Goal: Task Accomplishment & Management: Complete application form

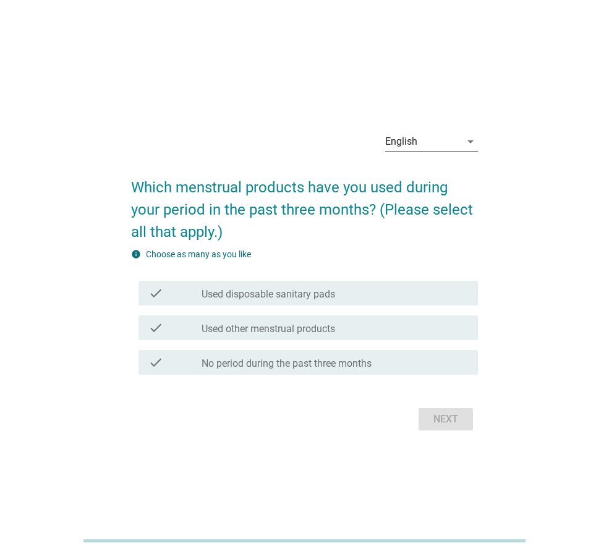
click at [428, 140] on div "English" at bounding box center [422, 142] width 75 height 20
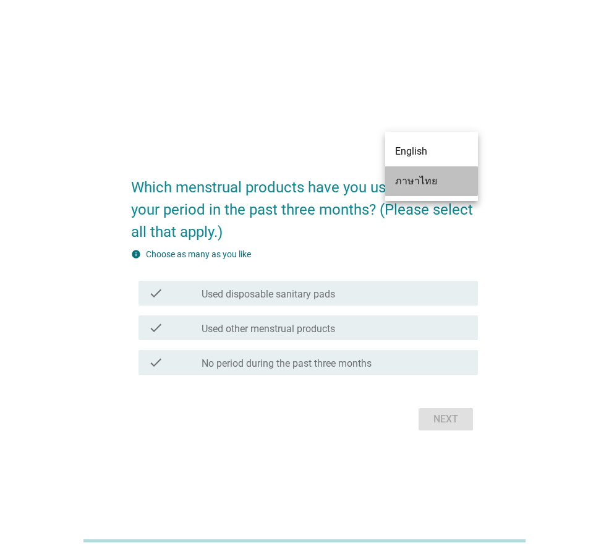
click at [436, 179] on div "ภาษาไทย" at bounding box center [431, 181] width 73 height 15
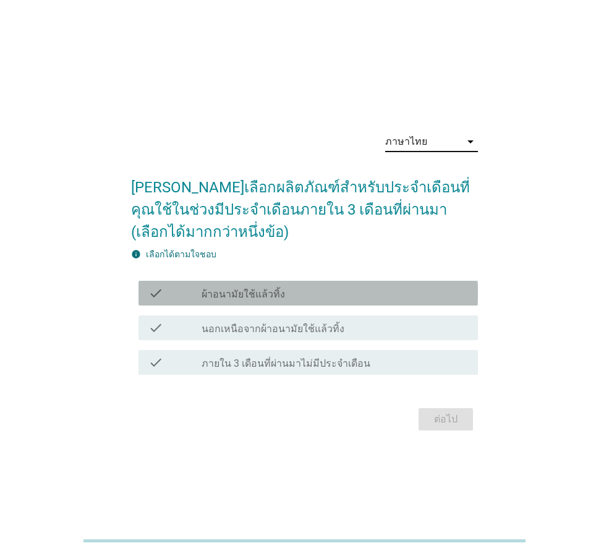
click at [302, 296] on div "check_box_outline_blank ผ้าอนามัยใช้แล้วทิ้ง" at bounding box center [335, 293] width 266 height 15
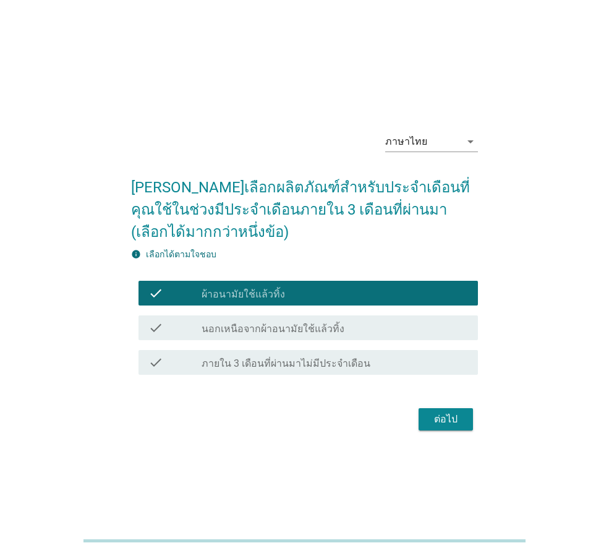
click at [456, 423] on div "ต่อไป" at bounding box center [445, 419] width 35 height 15
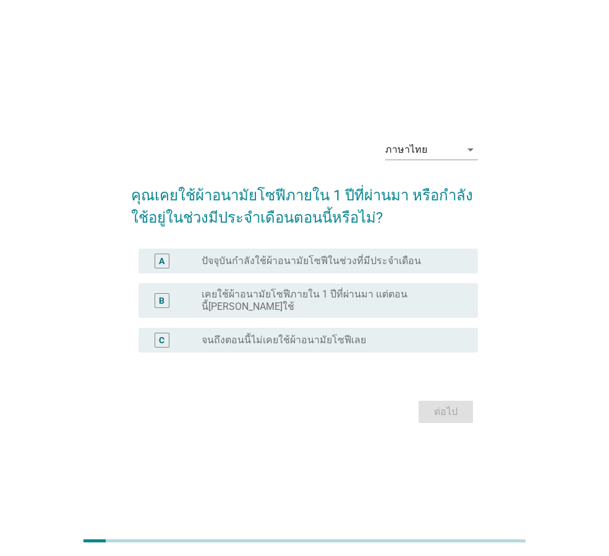
click at [289, 265] on label "ปัจจุบันกำลังใช้ผ้าอนามัยโซฟีในช่วงที่มีประจำเดือน" at bounding box center [311, 261] width 219 height 12
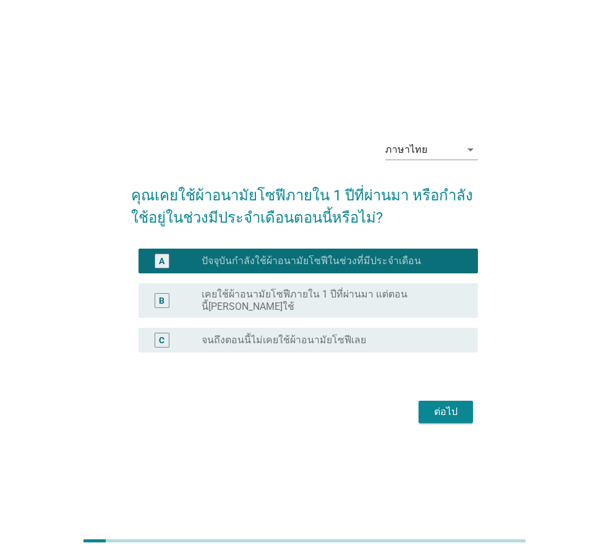
click at [432, 404] on div "ต่อไป" at bounding box center [445, 411] width 35 height 15
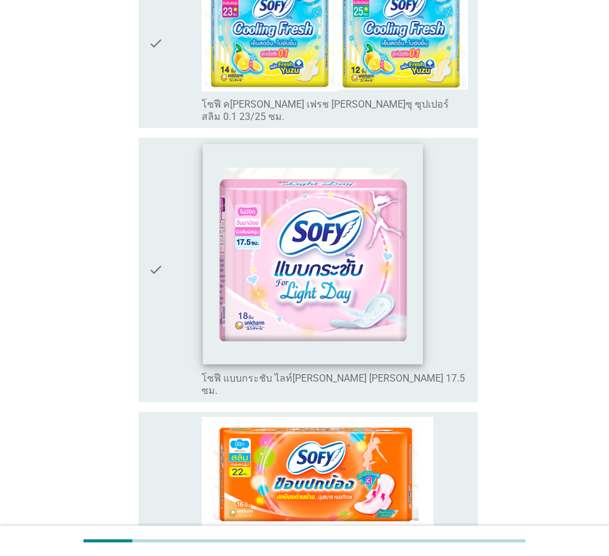
scroll to position [495, 0]
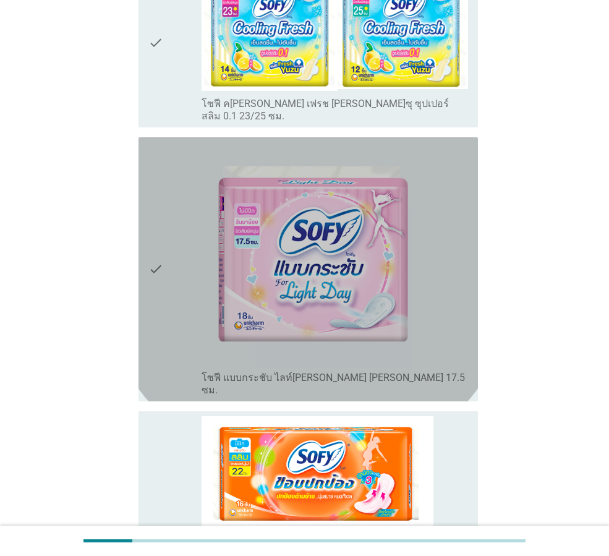
click at [188, 239] on div "check" at bounding box center [174, 269] width 53 height 254
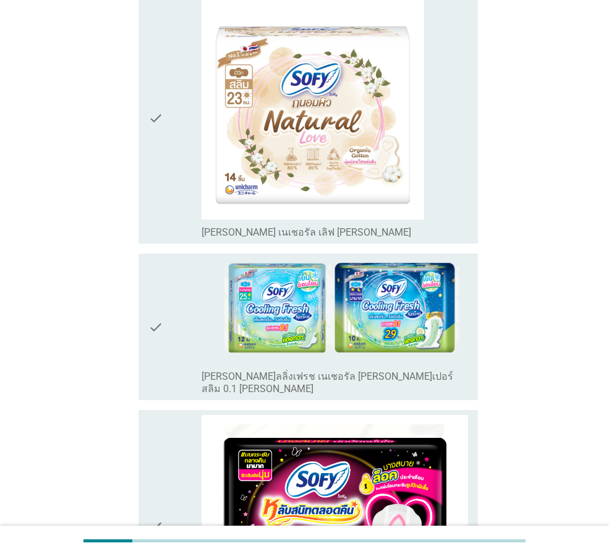
scroll to position [1298, 0]
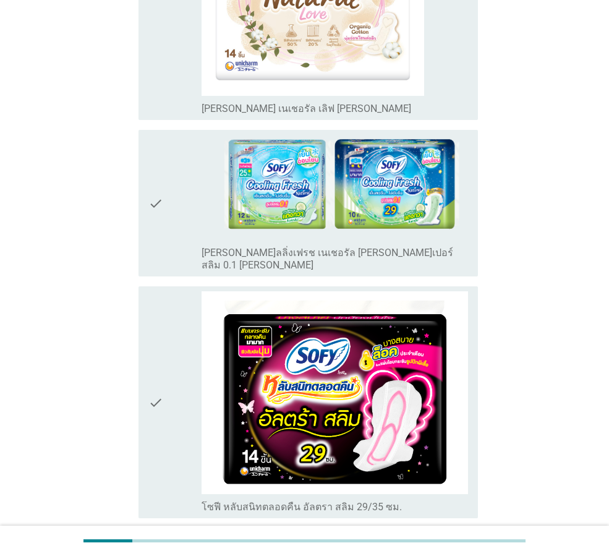
click at [196, 357] on div "check" at bounding box center [174, 402] width 53 height 222
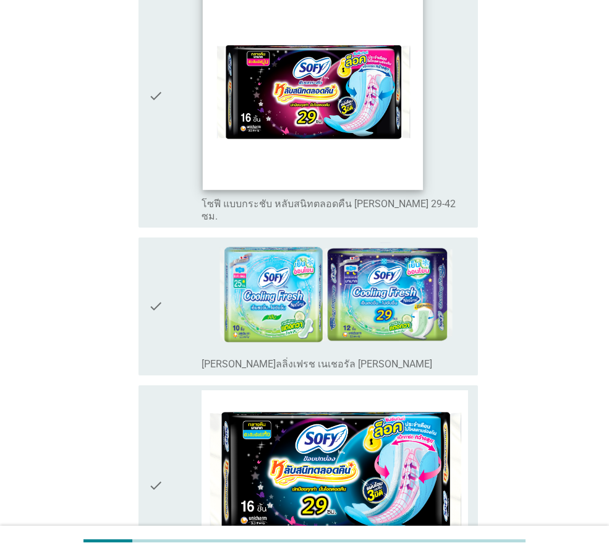
scroll to position [4646, 0]
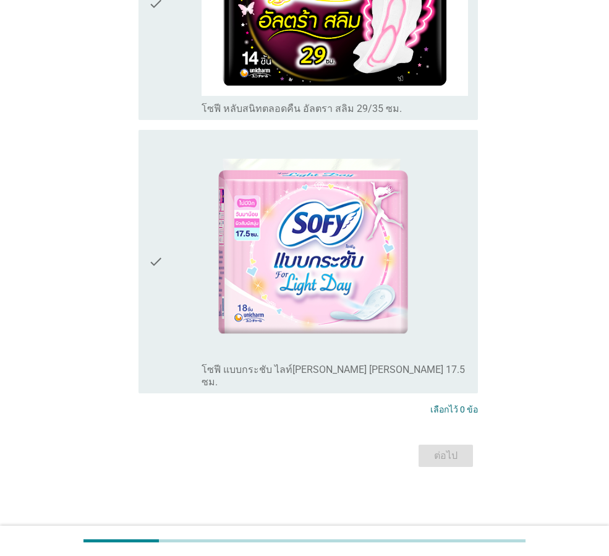
scroll to position [0, 0]
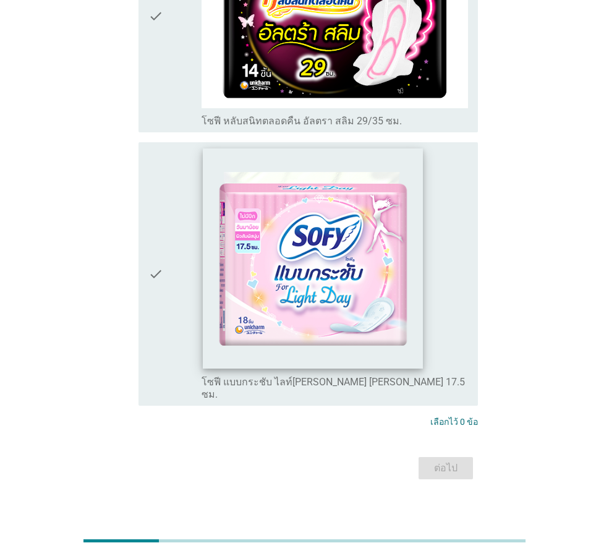
click at [351, 283] on img at bounding box center [313, 258] width 220 height 220
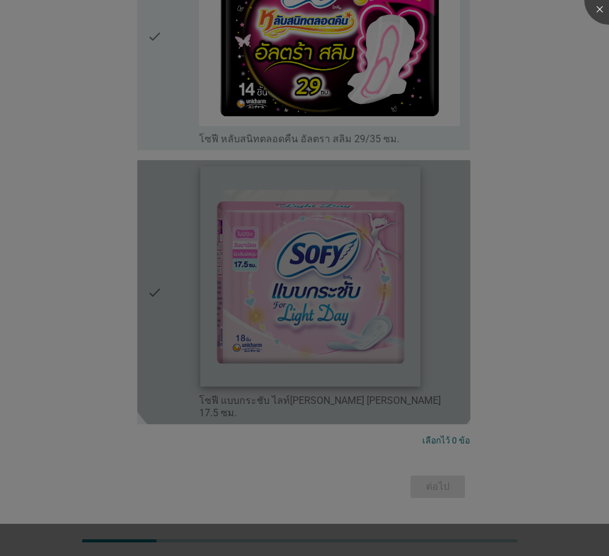
scroll to position [257, 0]
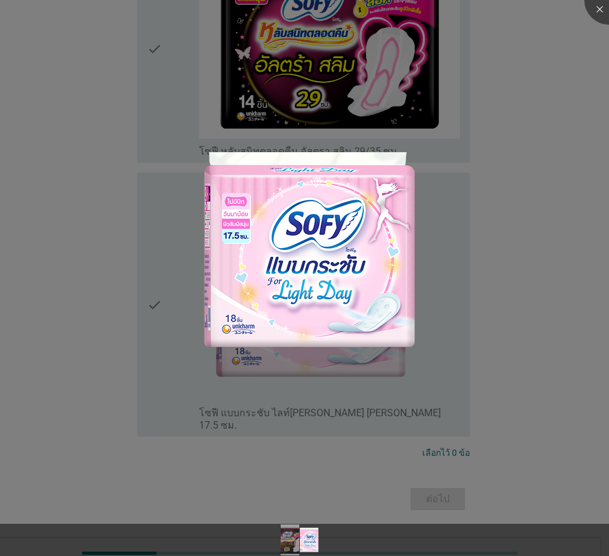
click at [137, 320] on div at bounding box center [304, 278] width 609 height 556
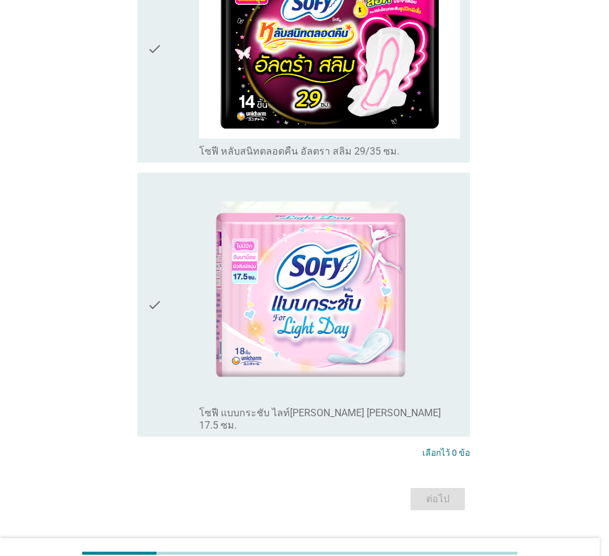
click at [153, 306] on div at bounding box center [304, 278] width 609 height 556
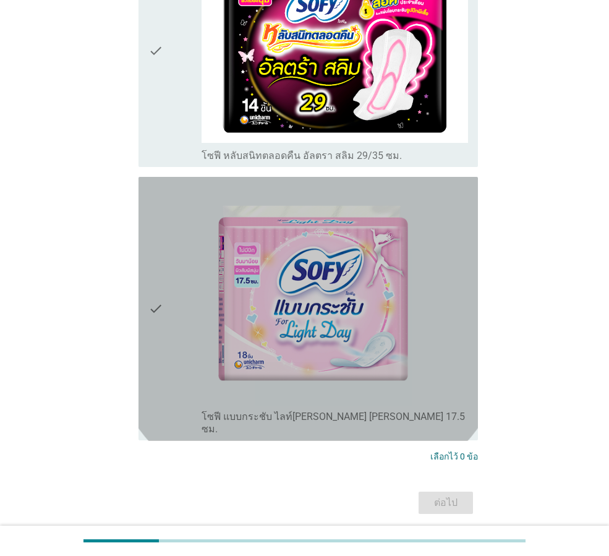
click at [160, 296] on icon "check" at bounding box center [155, 309] width 15 height 254
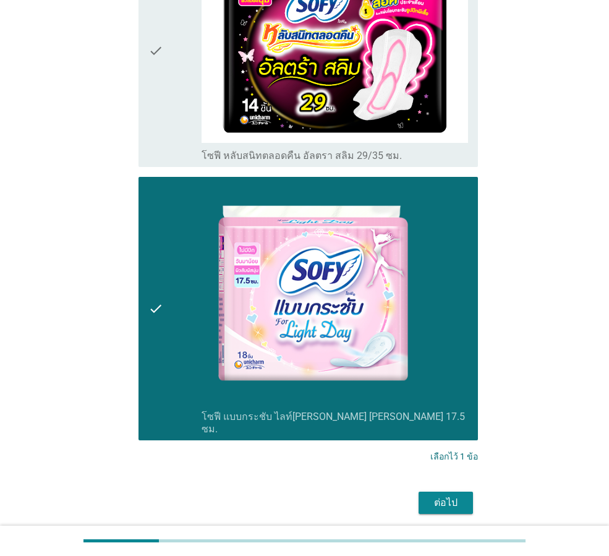
click at [441, 495] on div "ต่อไป" at bounding box center [445, 502] width 35 height 15
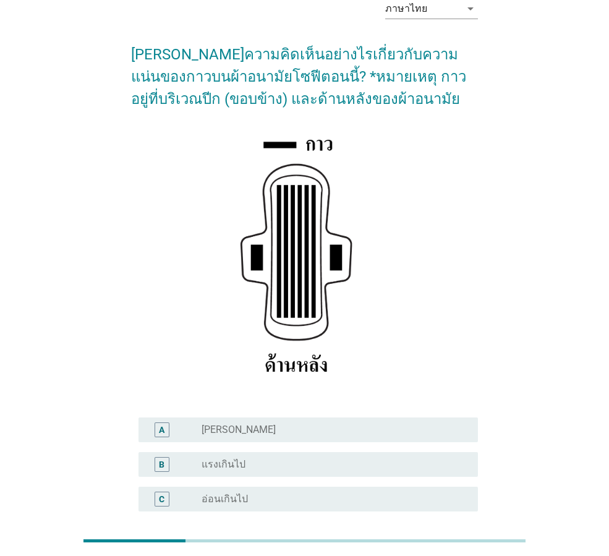
scroll to position [181, 0]
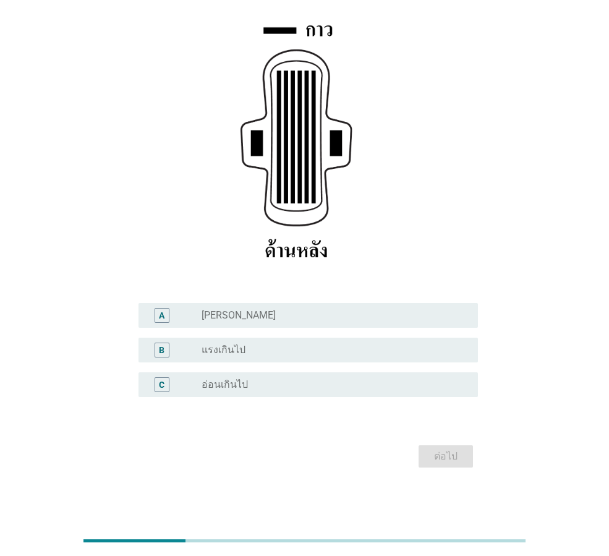
click at [237, 313] on div "radio_button_unchecked ปกติ" at bounding box center [330, 315] width 257 height 12
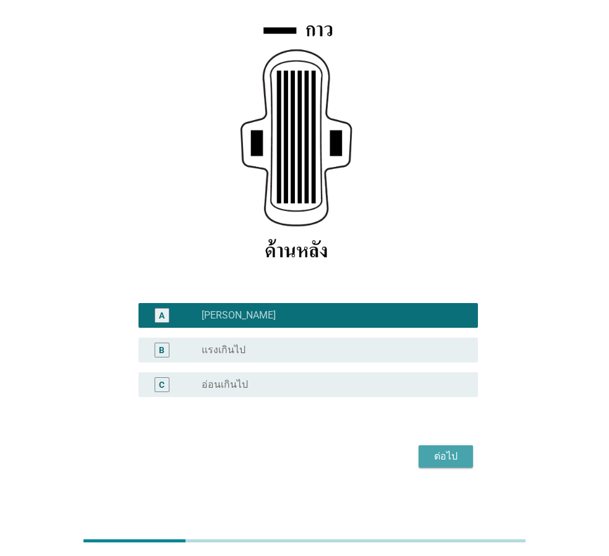
click at [446, 457] on div "ต่อไป" at bounding box center [445, 456] width 35 height 15
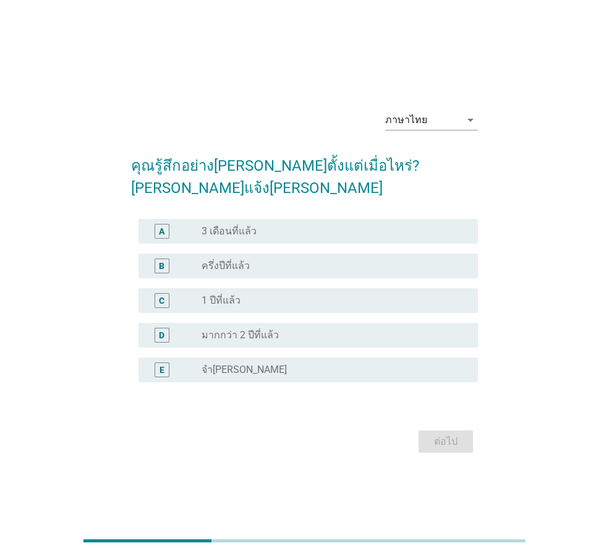
click at [253, 329] on label "มากกว่า 2 ปีที่แล้ว" at bounding box center [240, 335] width 77 height 12
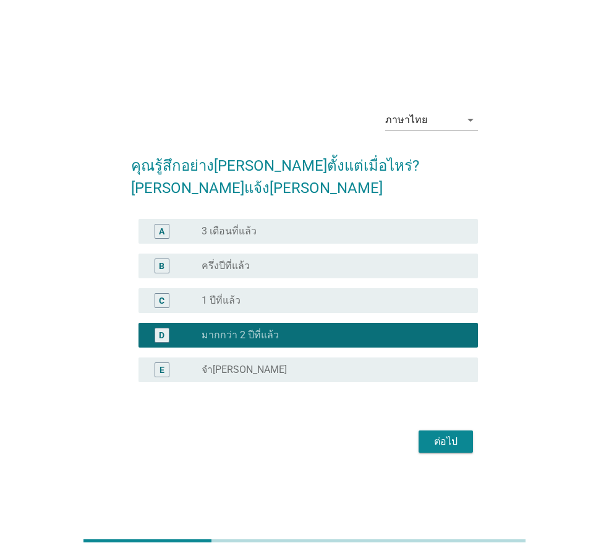
click at [437, 434] on div "ต่อไป" at bounding box center [445, 441] width 35 height 15
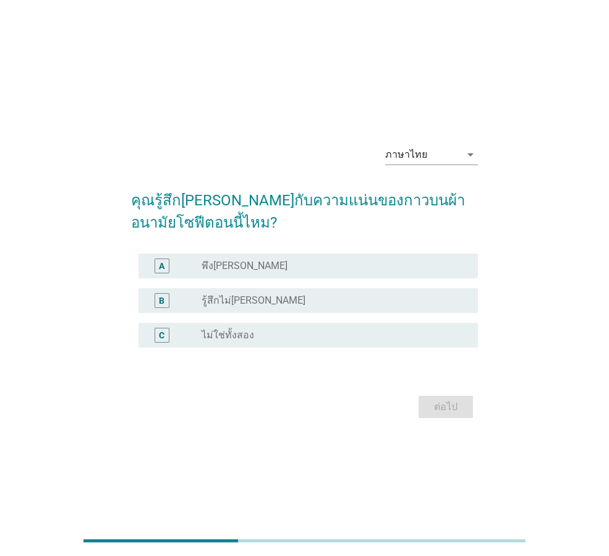
click at [249, 271] on div "radio_button_unchecked พึงพอใจ" at bounding box center [330, 266] width 257 height 12
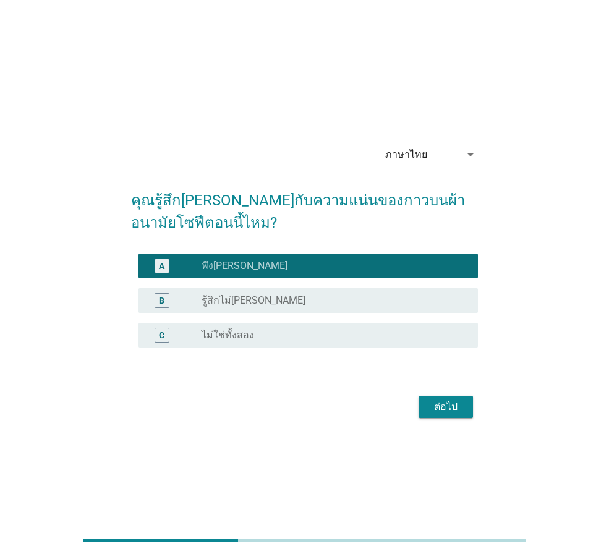
click at [443, 407] on div "ต่อไป" at bounding box center [445, 406] width 35 height 15
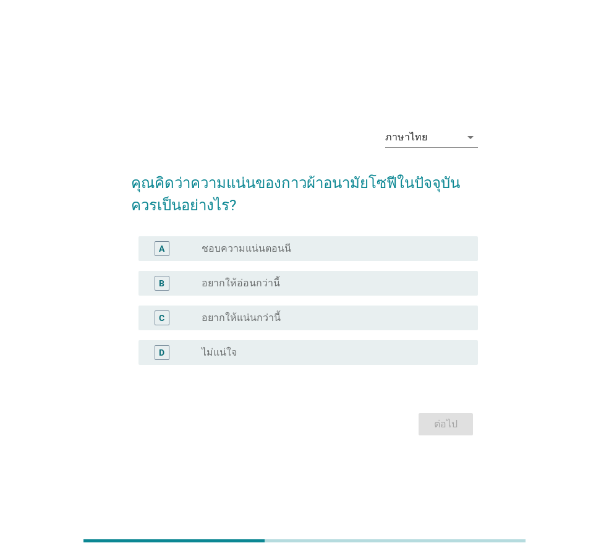
click at [262, 318] on label "อยากให้แน่นกว่านี้" at bounding box center [241, 318] width 79 height 12
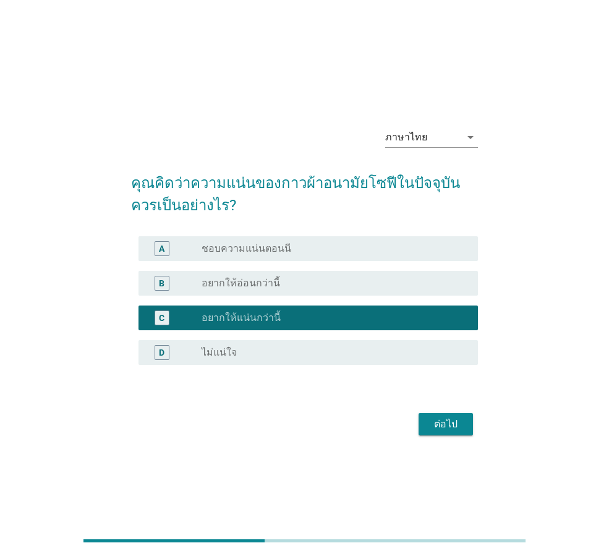
click at [310, 247] on div "radio_button_unchecked ชอบความแน่นตอนนี" at bounding box center [330, 248] width 257 height 12
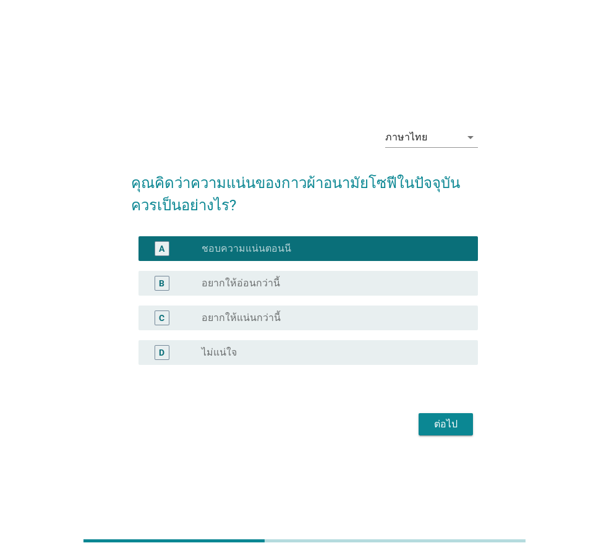
click at [433, 420] on div "ต่อไป" at bounding box center [445, 424] width 35 height 15
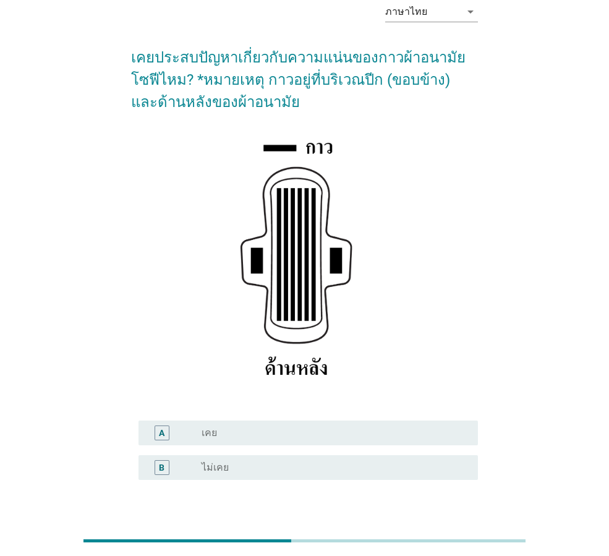
scroll to position [146, 0]
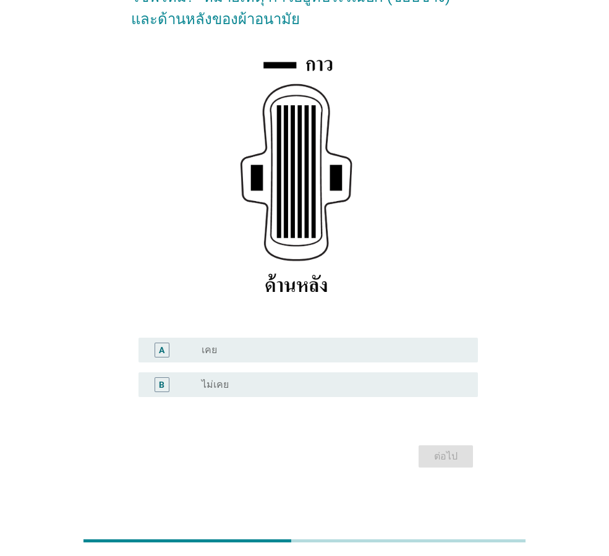
click at [242, 357] on div "radio_button_unchecked เคย" at bounding box center [335, 350] width 266 height 15
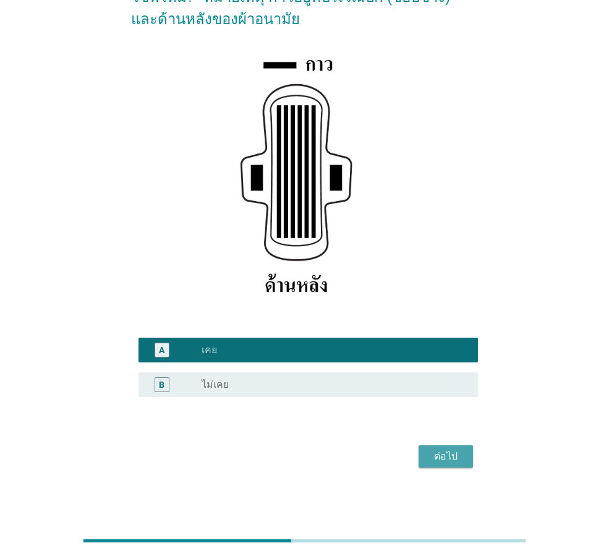
click at [439, 448] on button "ต่อไป" at bounding box center [446, 456] width 54 height 22
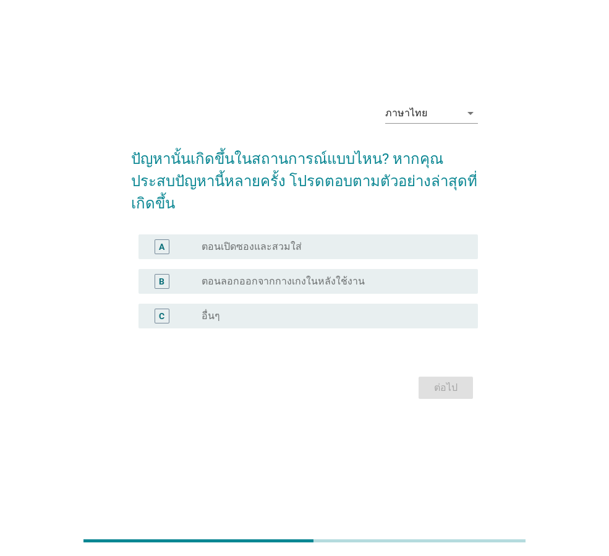
scroll to position [0, 0]
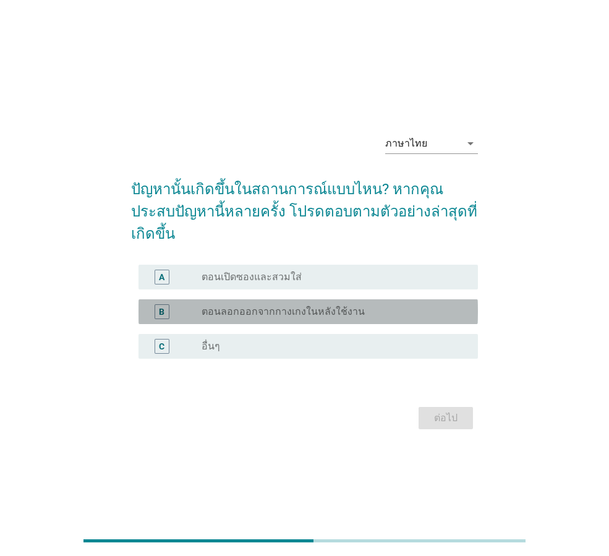
click at [275, 305] on label "ตอนลอกออกจากกางเกงในหลังใช้งาน" at bounding box center [283, 311] width 163 height 12
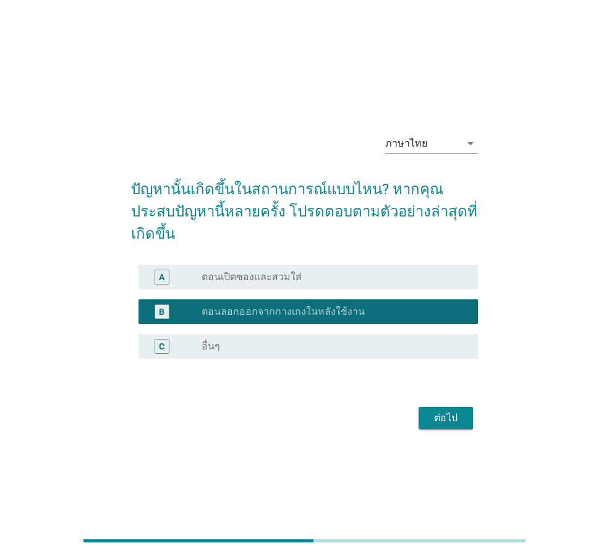
click at [435, 411] on div "ต่อไป" at bounding box center [445, 418] width 35 height 15
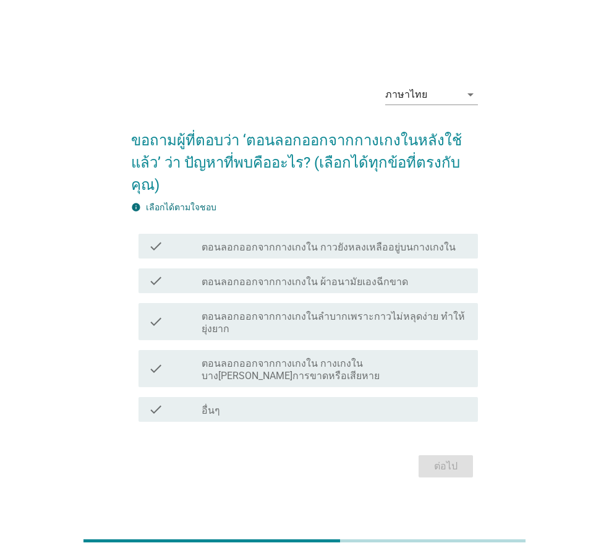
click at [325, 241] on label "ตอนลอกออกจากกางเกงใน กาวยังหลงเหลืออยู่บนกางเกงใน" at bounding box center [329, 247] width 254 height 12
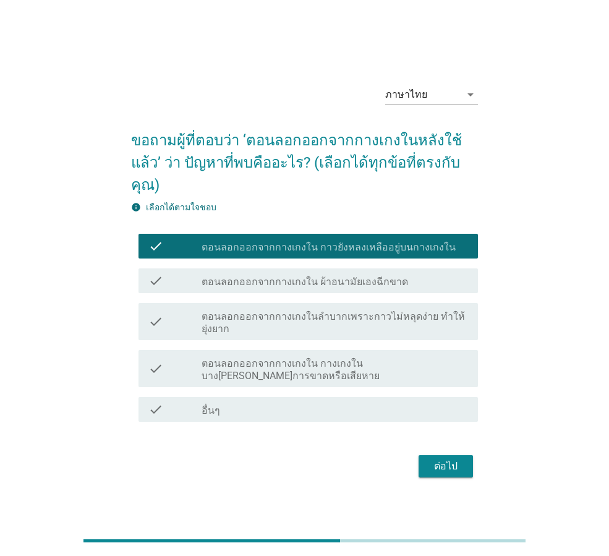
click at [468, 458] on button "ต่อไป" at bounding box center [446, 466] width 54 height 22
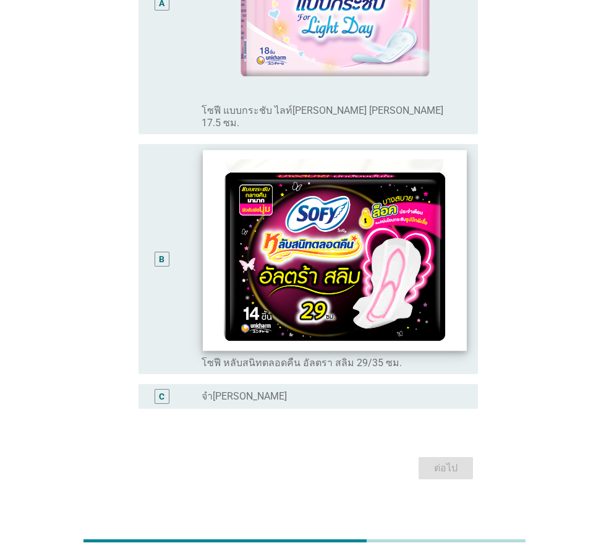
click at [353, 262] on img at bounding box center [334, 250] width 263 height 201
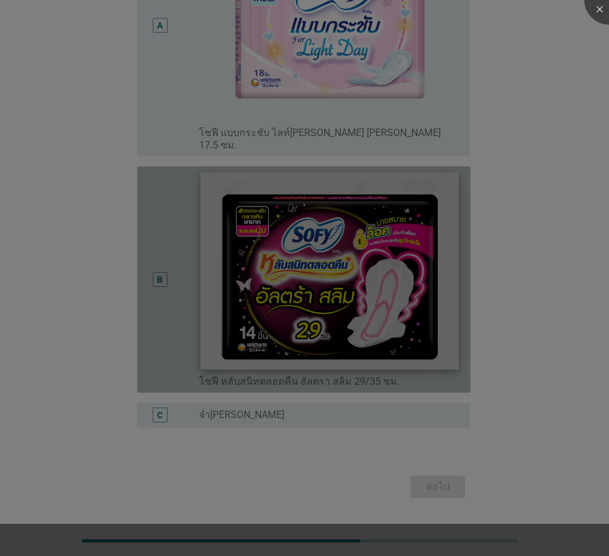
scroll to position [266, 0]
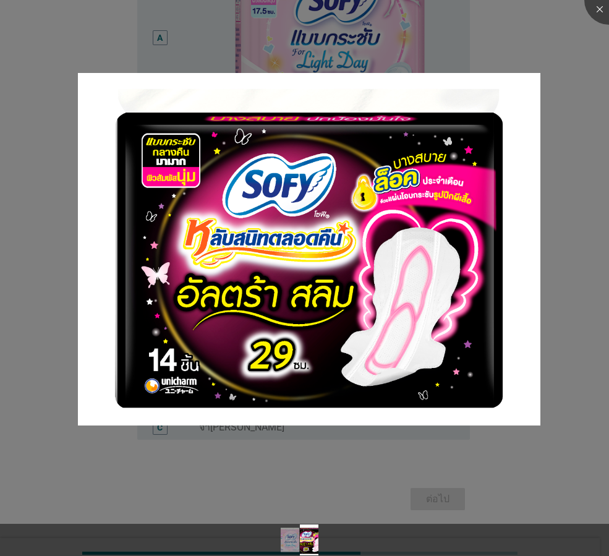
click at [566, 131] on div at bounding box center [304, 278] width 609 height 556
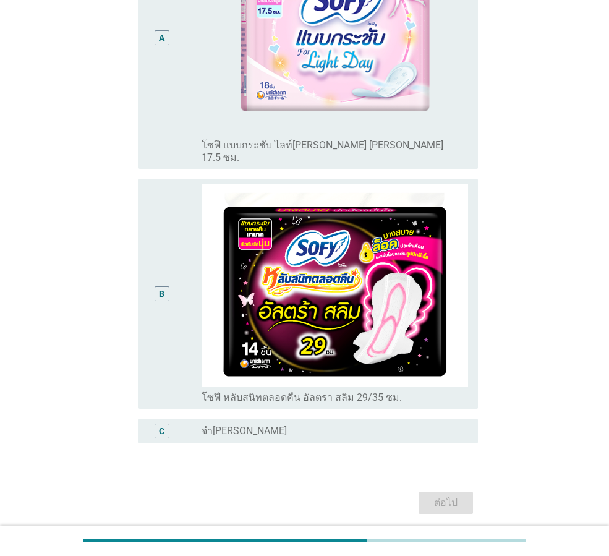
click at [161, 288] on div "B" at bounding box center [162, 294] width 6 height 13
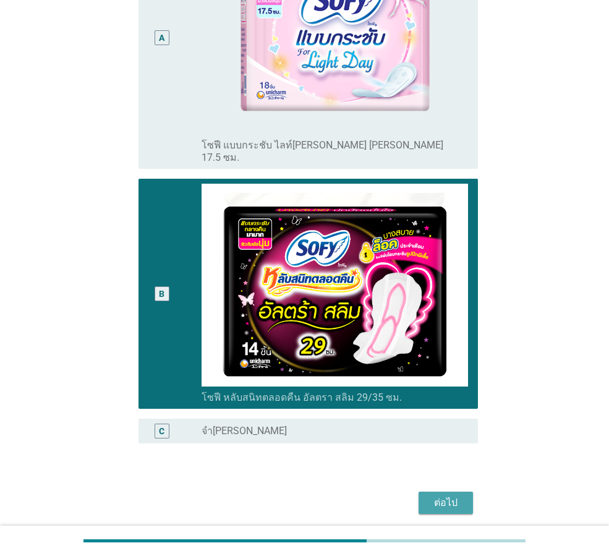
click at [435, 495] on div "ต่อไป" at bounding box center [445, 502] width 35 height 15
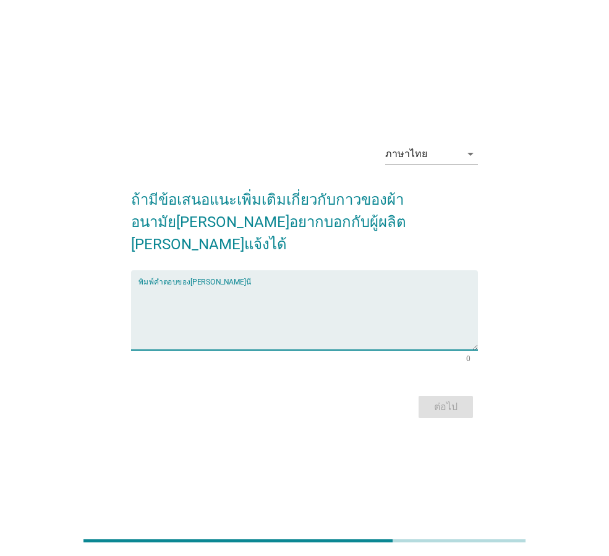
click at [241, 291] on textarea "พิมพ์คำตอบของคุณ ที่นี่" at bounding box center [307, 317] width 339 height 65
type textarea "ไม่อยากเสนอ"
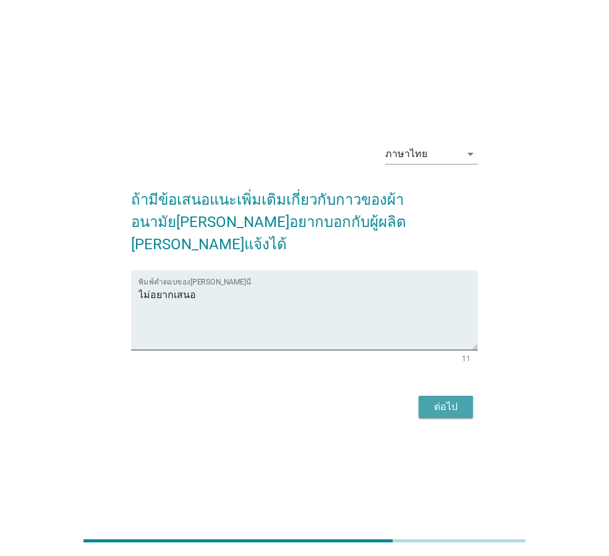
click at [440, 399] on div "ต่อไป" at bounding box center [445, 406] width 35 height 15
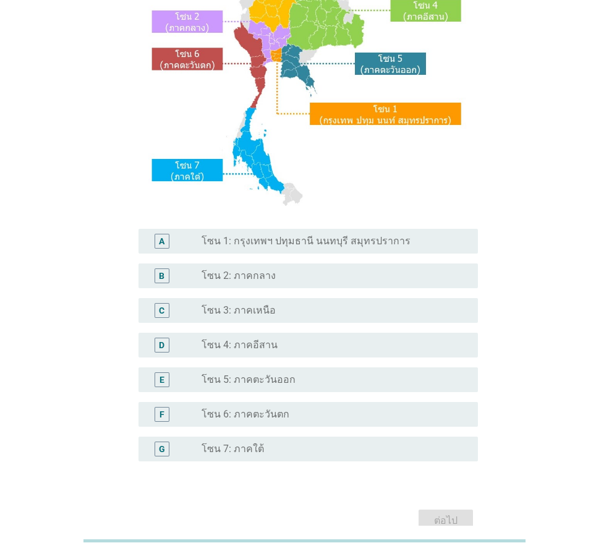
scroll to position [185, 0]
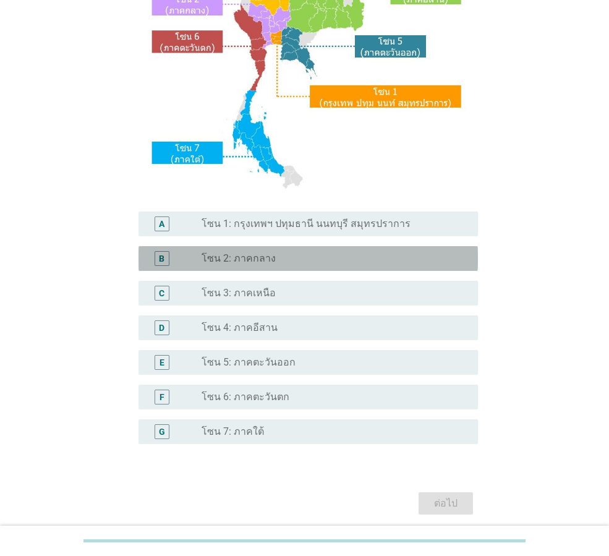
click at [279, 259] on div "radio_button_unchecked โซน 2: ภาคกลาง" at bounding box center [330, 258] width 257 height 12
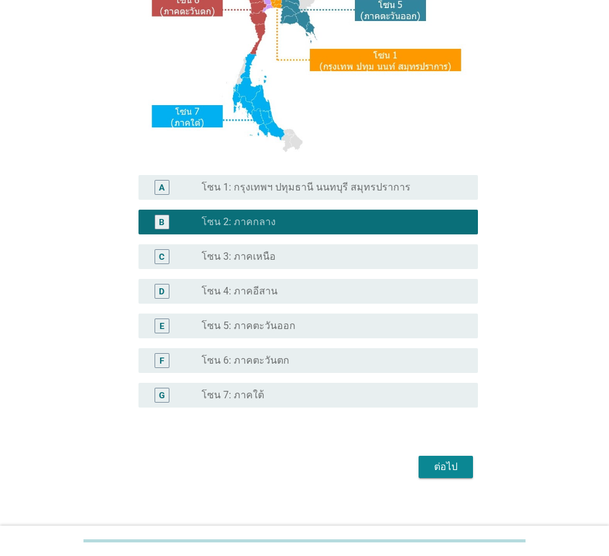
scroll to position [232, 0]
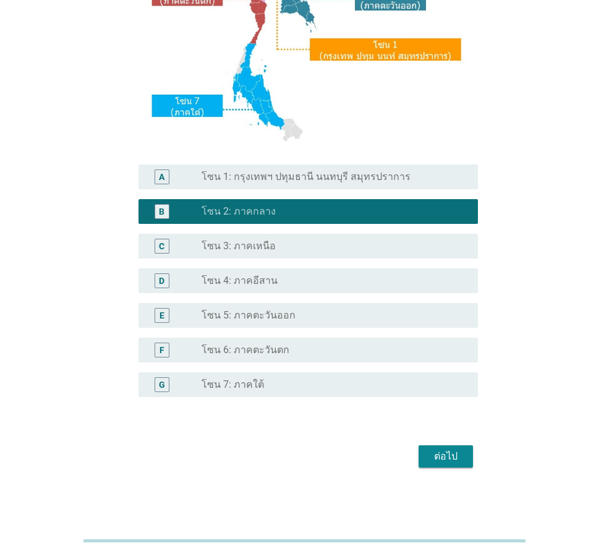
click at [440, 456] on div "ต่อไป" at bounding box center [445, 456] width 35 height 15
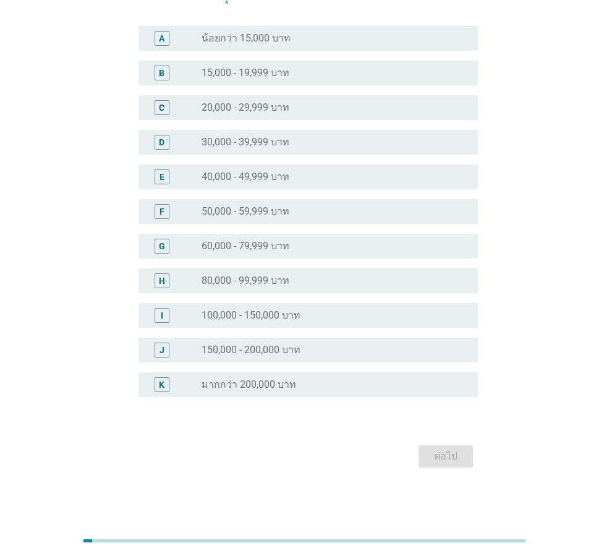
scroll to position [0, 0]
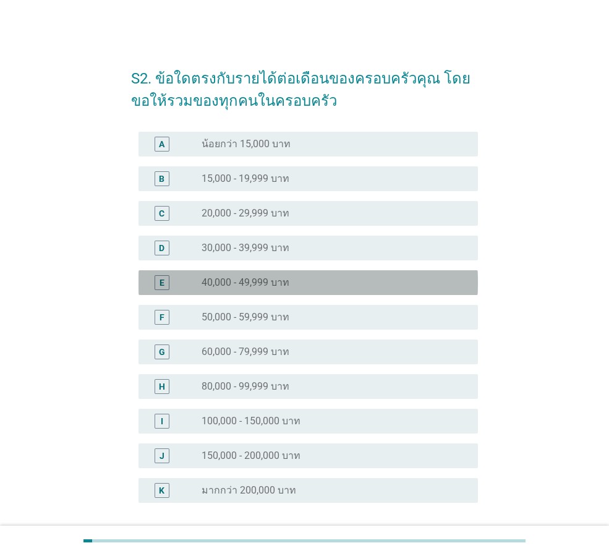
click at [265, 279] on label "40,000 - 49,999 บาท" at bounding box center [246, 282] width 88 height 12
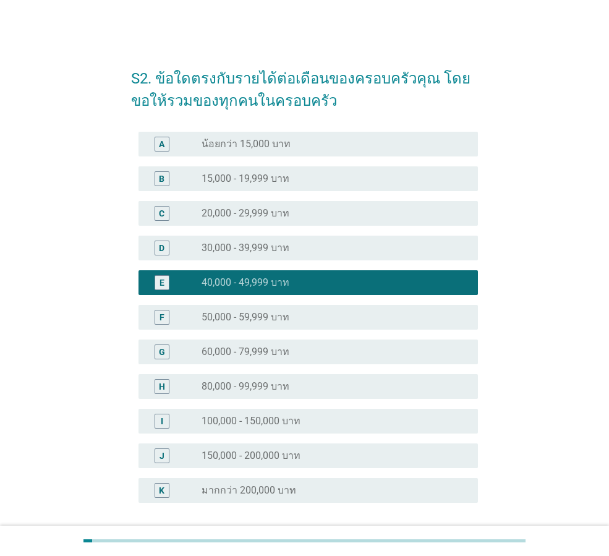
scroll to position [106, 0]
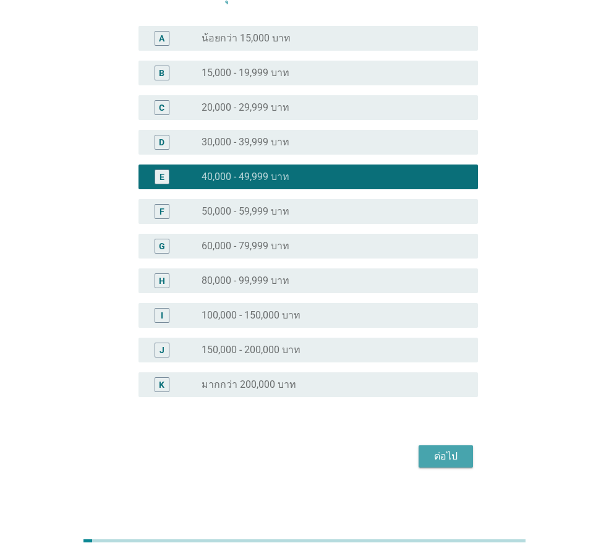
click at [449, 459] on div "ต่อไป" at bounding box center [445, 456] width 35 height 15
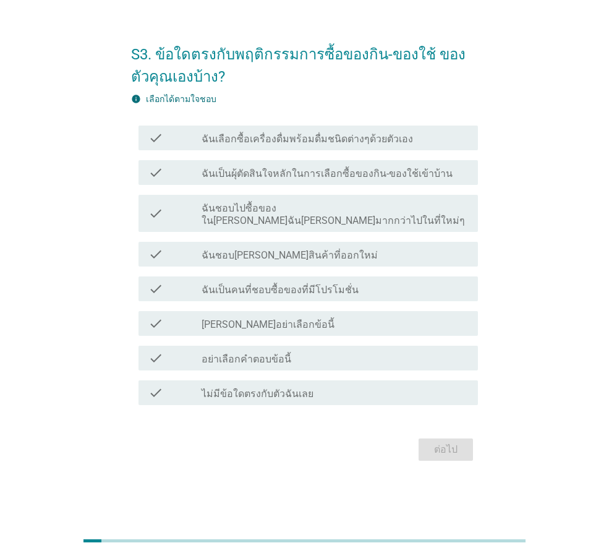
scroll to position [0, 0]
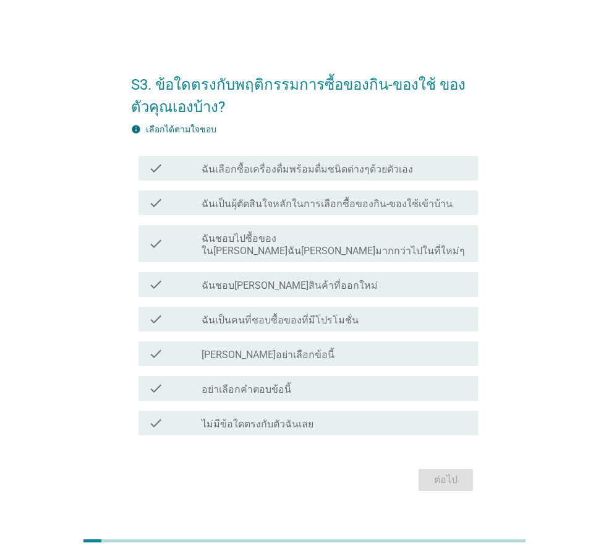
click at [365, 176] on label "ฉันเลือกซื้อเครื่องดื่มพร้อมดื่มชนิดต่างๆด้วยตัวเอง" at bounding box center [307, 169] width 211 height 12
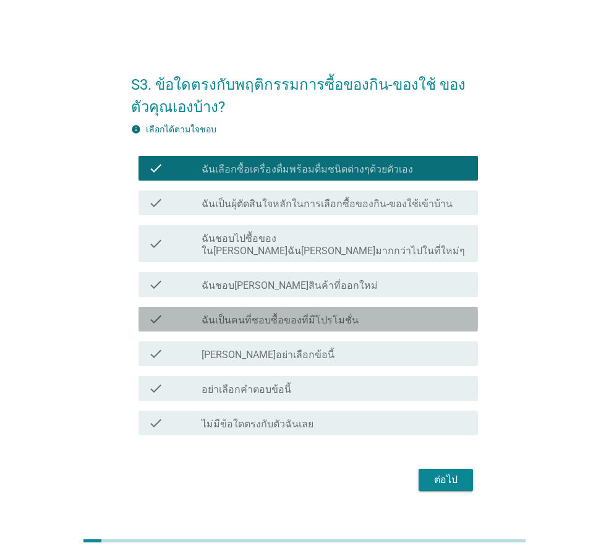
click at [342, 314] on label "ฉันเป็นคนที่ชอบซื้อของที่มีโปรโมชั่น" at bounding box center [280, 320] width 157 height 12
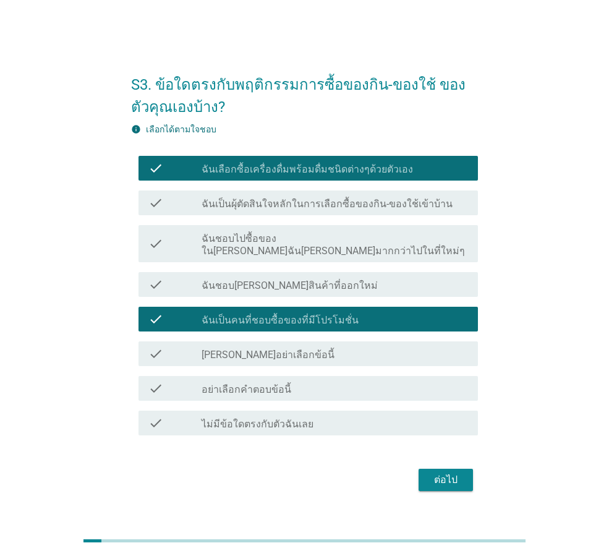
click at [443, 473] on div "ต่อไป" at bounding box center [445, 479] width 35 height 15
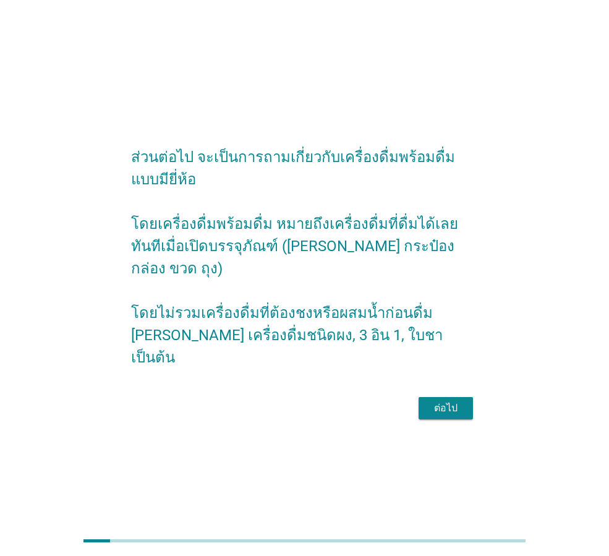
click at [456, 401] on div "ต่อไป" at bounding box center [445, 408] width 35 height 15
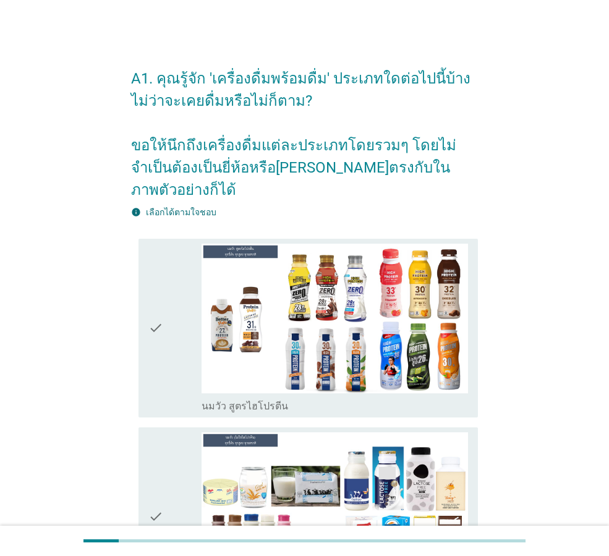
scroll to position [62, 0]
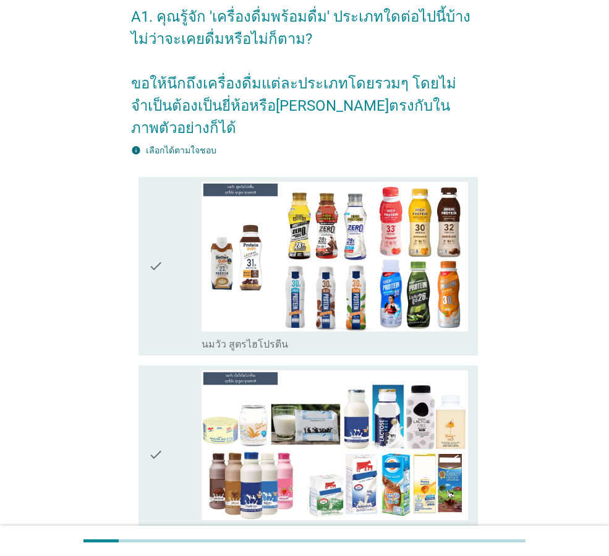
click at [159, 245] on icon "check" at bounding box center [155, 266] width 15 height 169
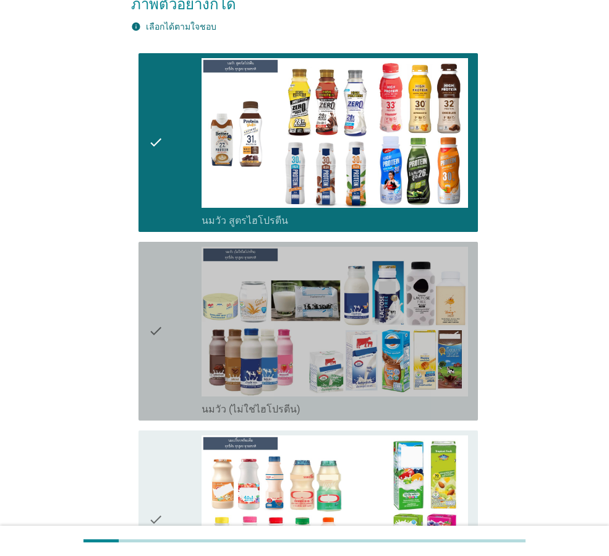
click at [159, 296] on icon "check" at bounding box center [155, 331] width 15 height 169
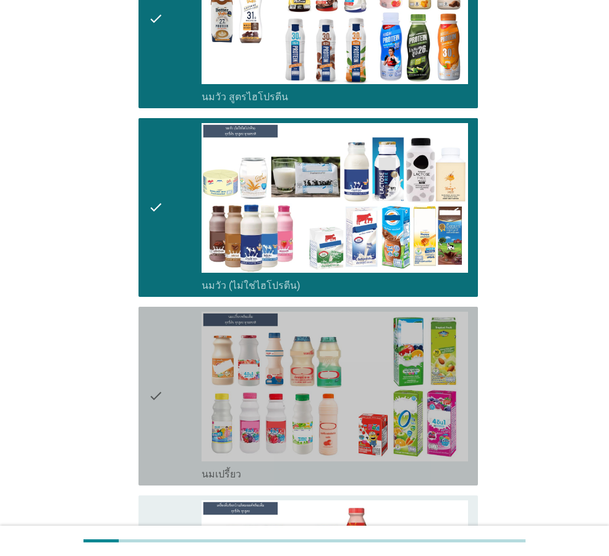
click at [159, 338] on icon "check" at bounding box center [155, 396] width 15 height 169
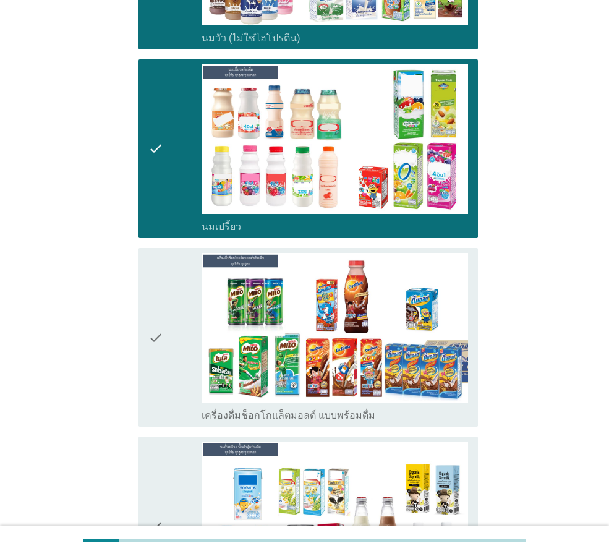
click at [161, 299] on icon "check" at bounding box center [155, 337] width 15 height 169
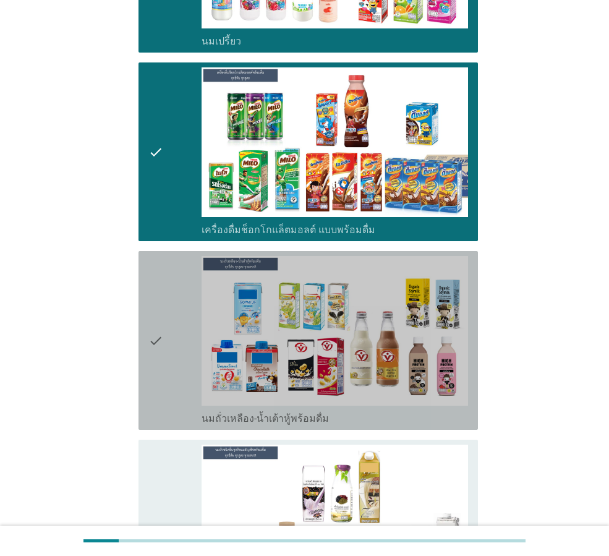
click at [161, 326] on icon "check" at bounding box center [155, 340] width 15 height 169
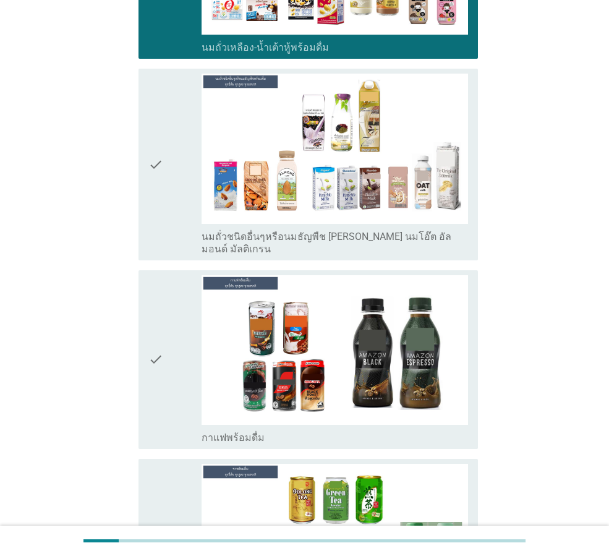
scroll to position [1298, 0]
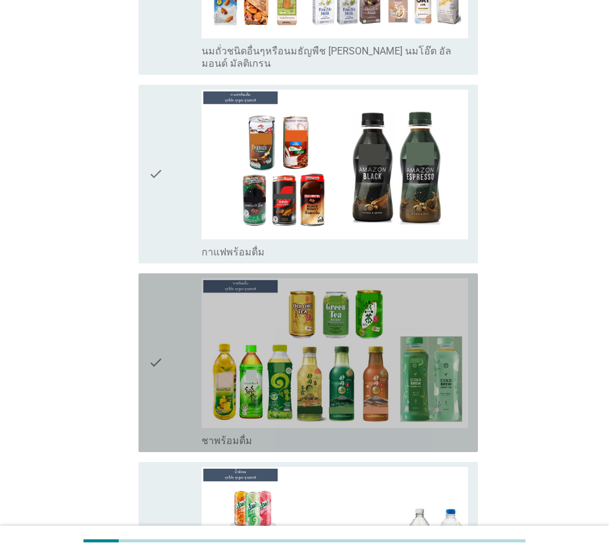
click at [166, 326] on div "check" at bounding box center [174, 362] width 53 height 169
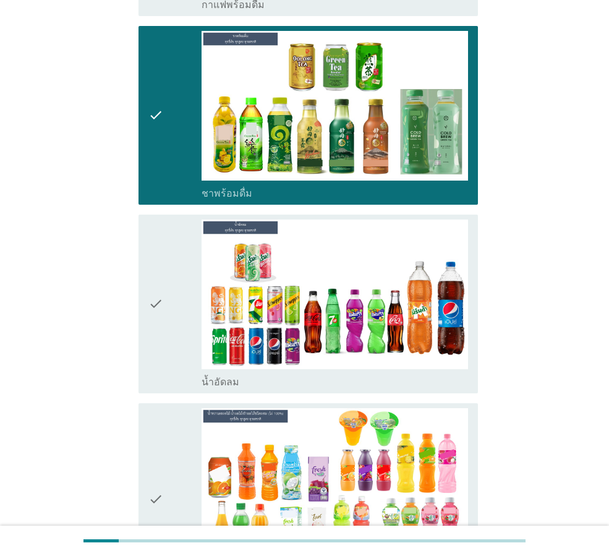
click at [167, 301] on div "check" at bounding box center [174, 303] width 53 height 169
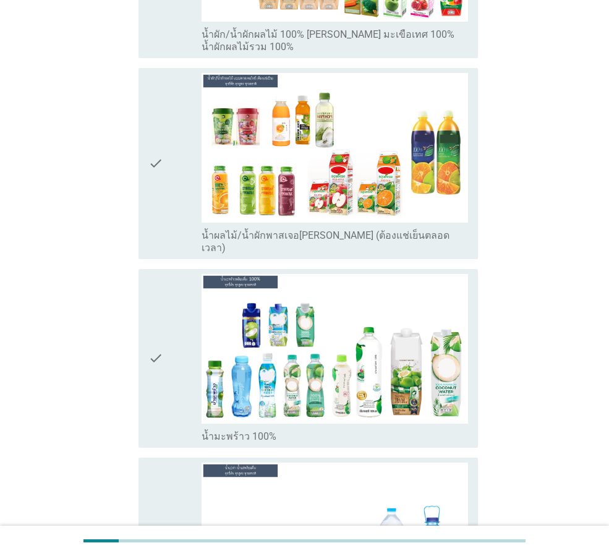
scroll to position [2473, 0]
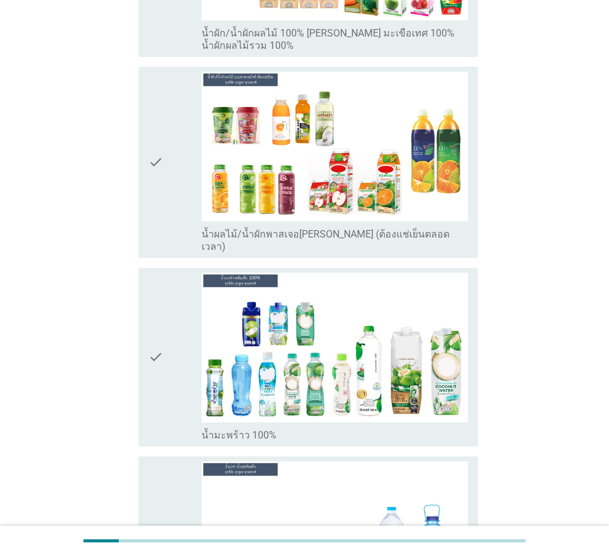
click at [151, 303] on icon "check" at bounding box center [155, 357] width 15 height 169
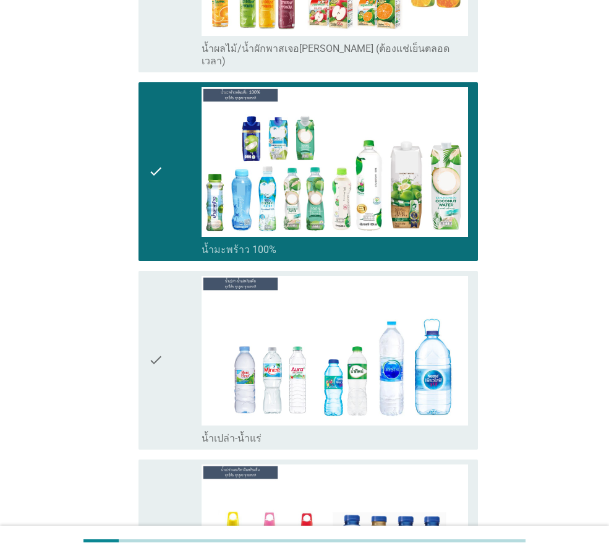
click at [152, 321] on icon "check" at bounding box center [155, 360] width 15 height 169
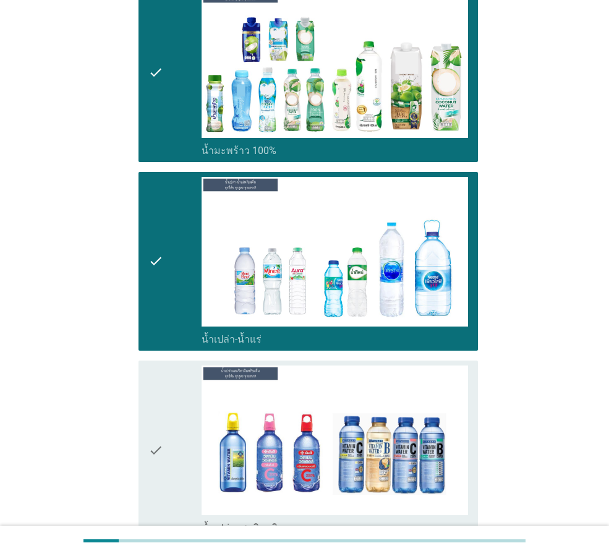
scroll to position [2906, 0]
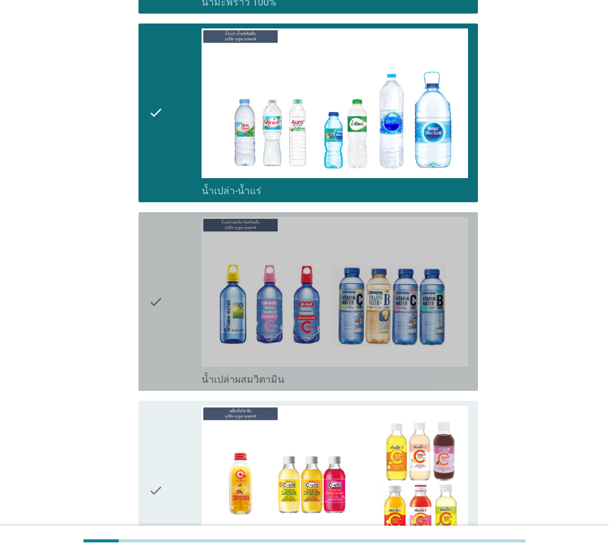
click at [155, 293] on icon "check" at bounding box center [155, 301] width 15 height 169
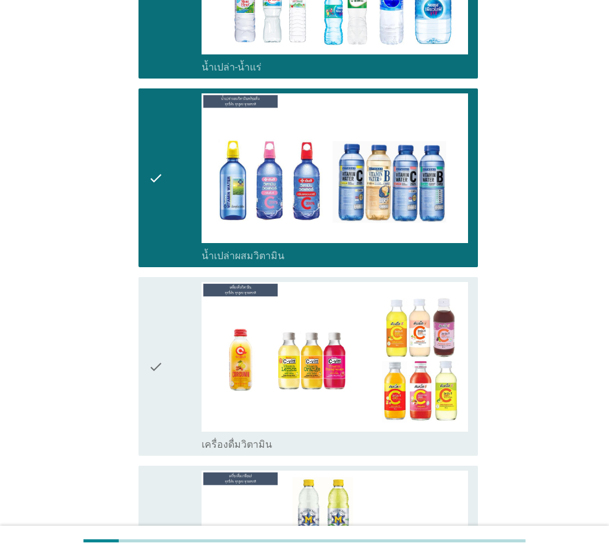
click at [159, 336] on icon "check" at bounding box center [155, 366] width 15 height 169
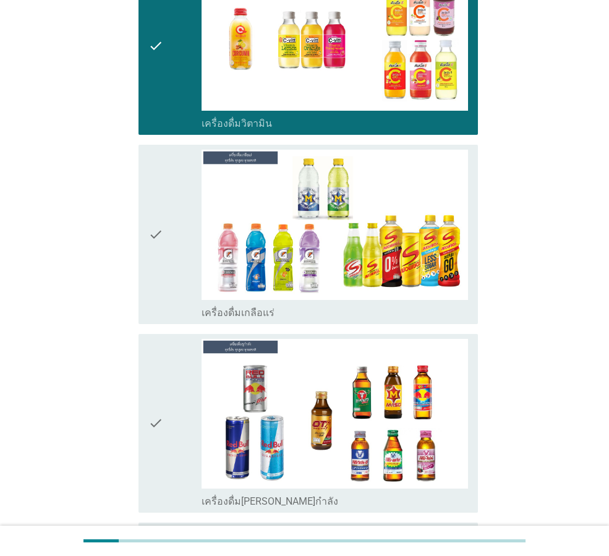
scroll to position [3462, 0]
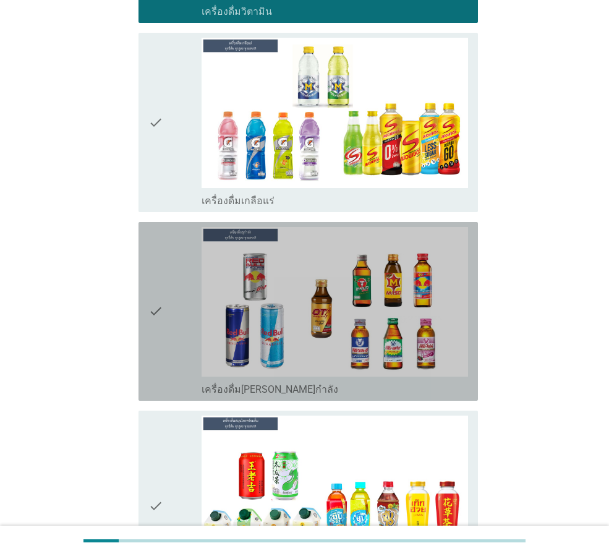
click at [150, 285] on icon "check" at bounding box center [155, 311] width 15 height 169
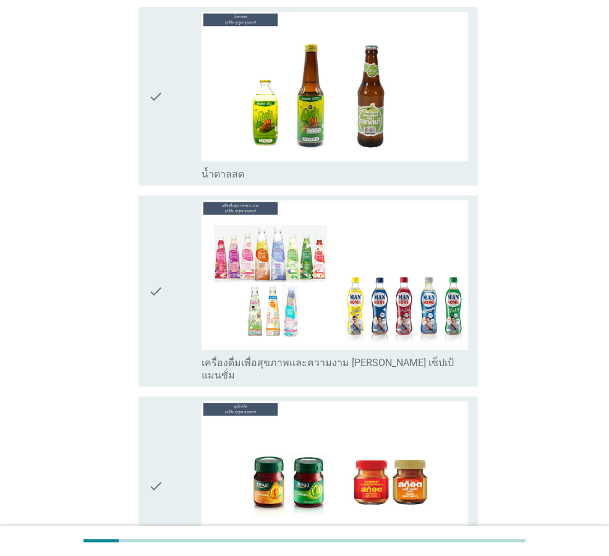
scroll to position [4081, 0]
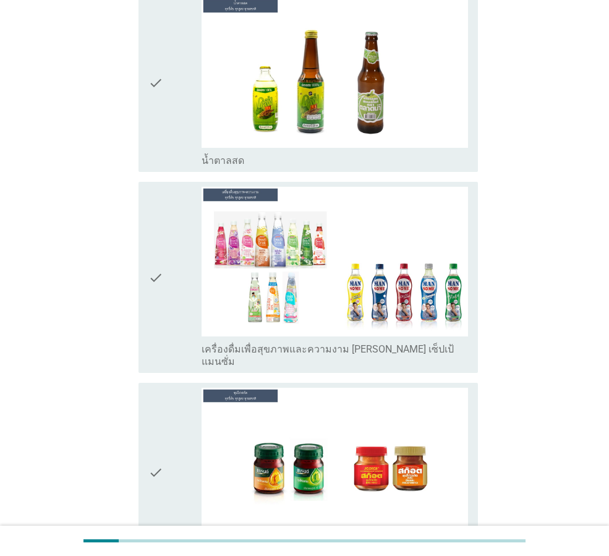
click at [142, 242] on div "check check_box_outline_blank เครื่องดื่มเพื่อสุขภาพและความงาม [PERSON_NAME] เซ…" at bounding box center [307, 277] width 339 height 191
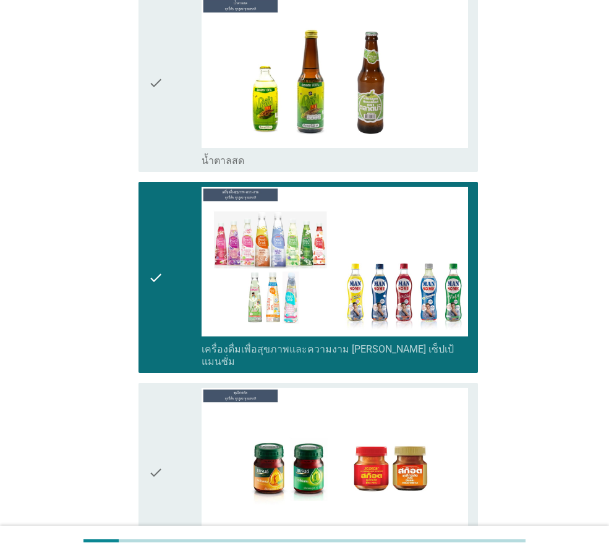
click at [163, 388] on icon "check" at bounding box center [155, 472] width 15 height 169
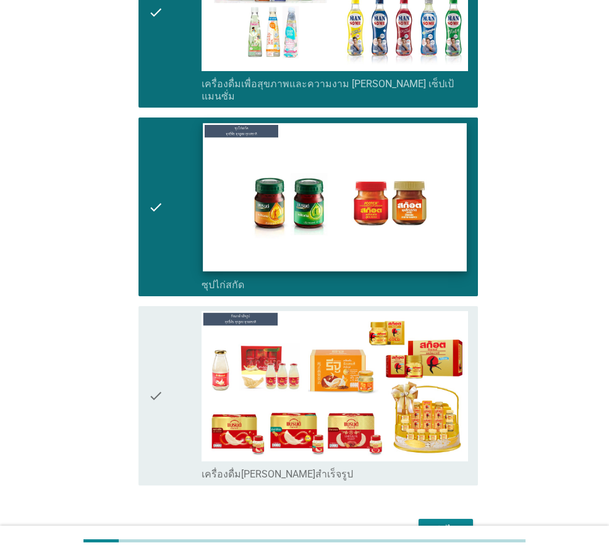
scroll to position [4348, 0]
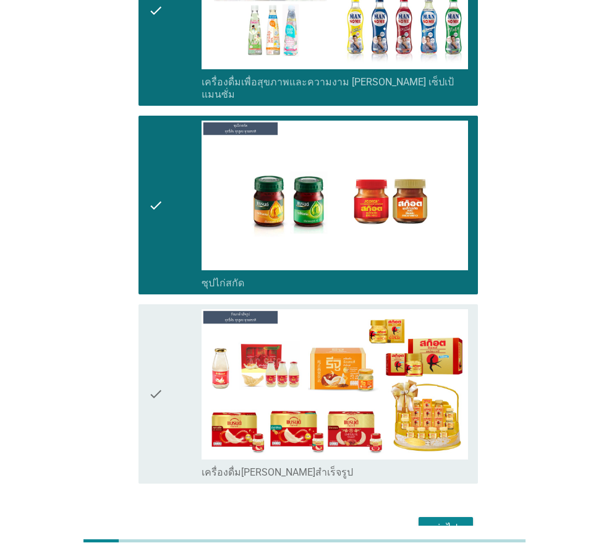
click at [160, 309] on icon "check" at bounding box center [155, 393] width 15 height 169
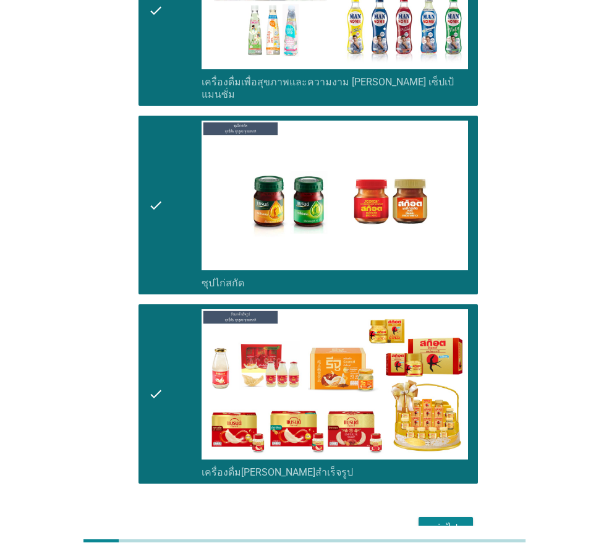
click at [452, 521] on div "ต่อไป" at bounding box center [445, 528] width 35 height 15
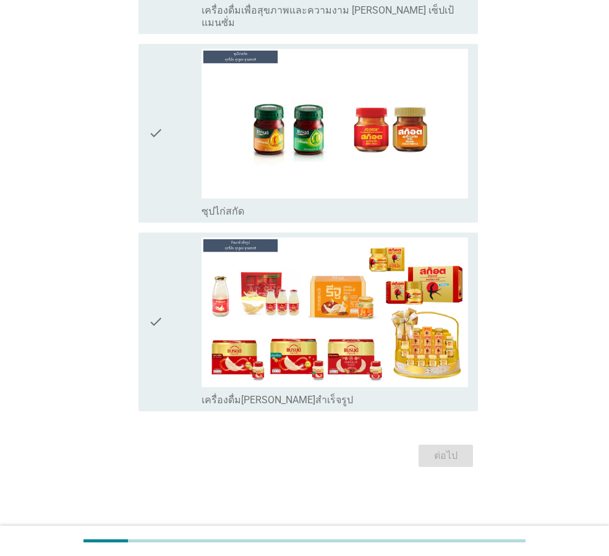
scroll to position [0, 0]
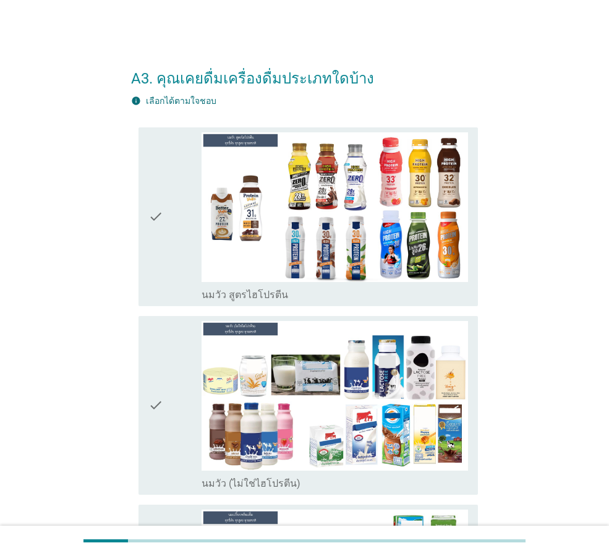
click at [169, 219] on div "check" at bounding box center [174, 216] width 53 height 169
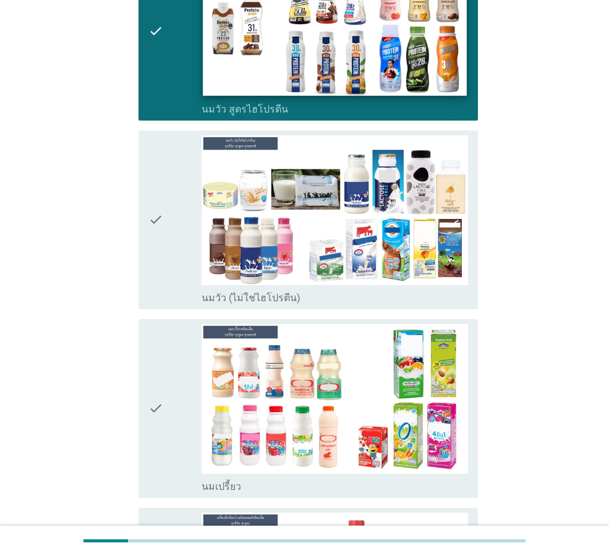
scroll to position [371, 0]
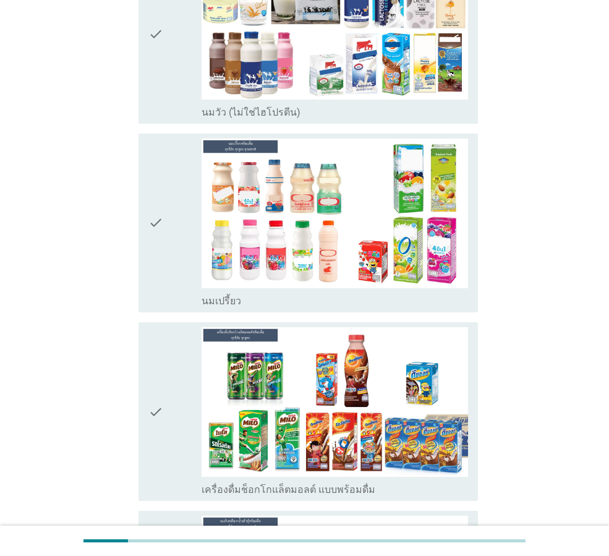
click at [160, 231] on icon "check" at bounding box center [155, 222] width 15 height 169
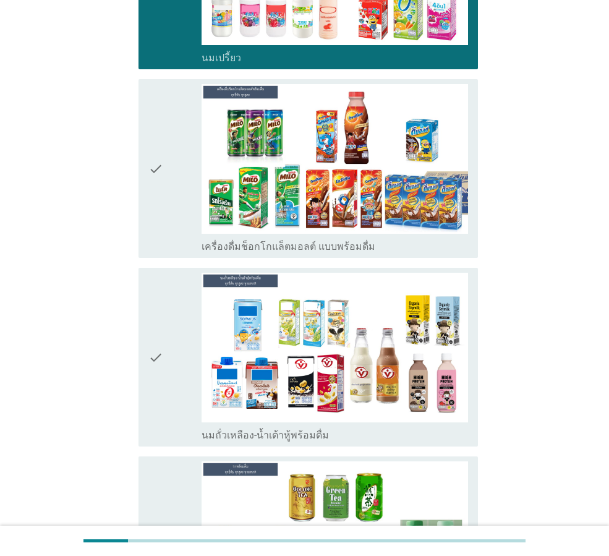
scroll to position [618, 0]
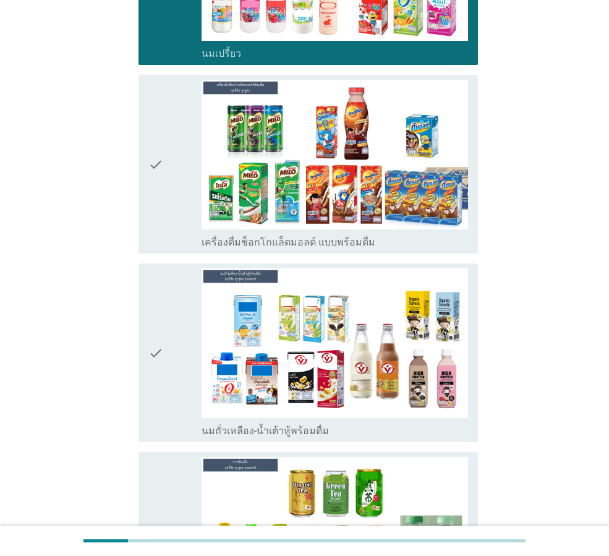
click at [171, 168] on div "check" at bounding box center [174, 164] width 53 height 169
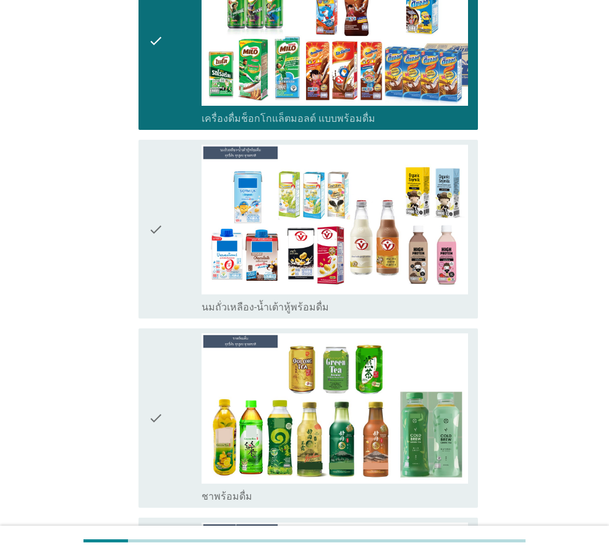
click at [163, 250] on icon "check" at bounding box center [155, 229] width 15 height 169
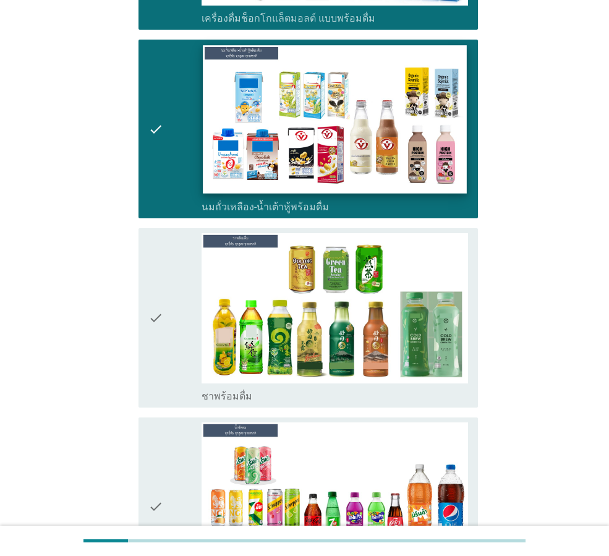
scroll to position [927, 0]
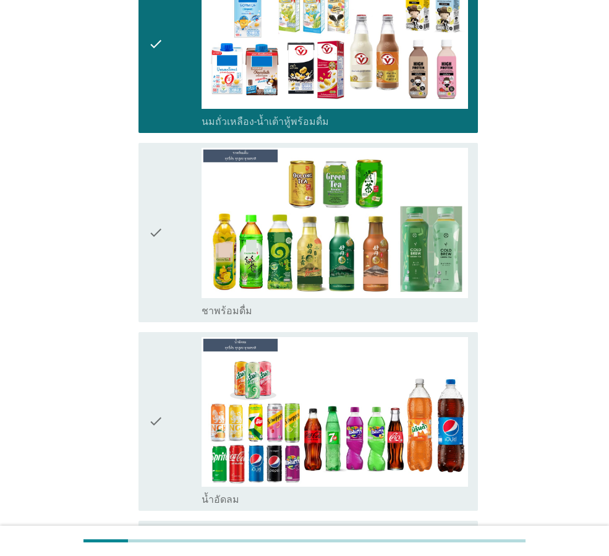
click at [170, 250] on div "check" at bounding box center [174, 232] width 53 height 169
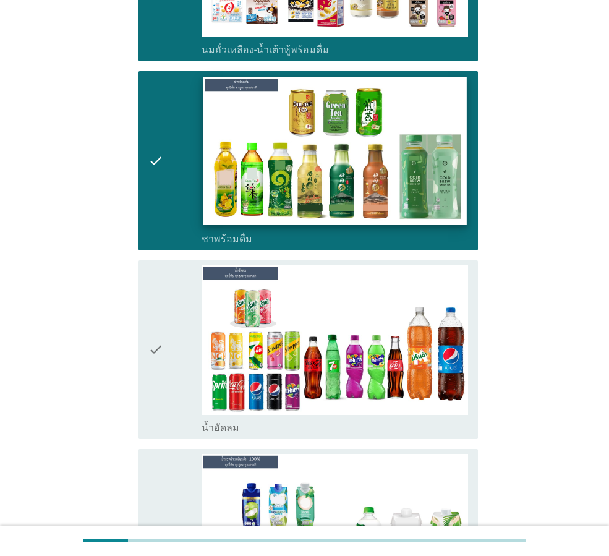
scroll to position [1113, 0]
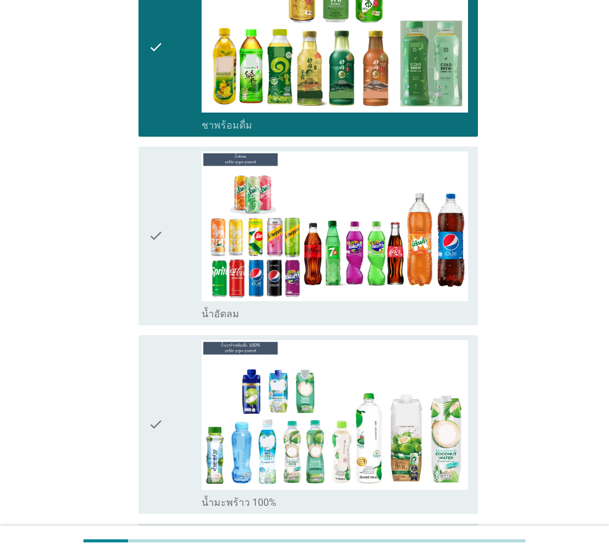
click at [157, 261] on icon "check" at bounding box center [155, 235] width 15 height 169
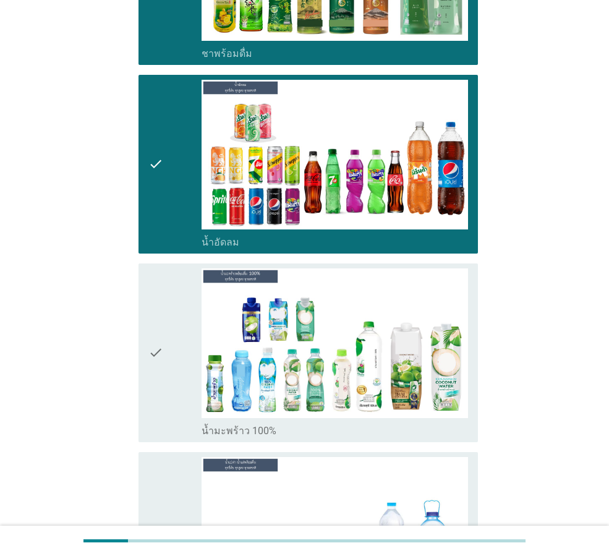
scroll to position [1360, 0]
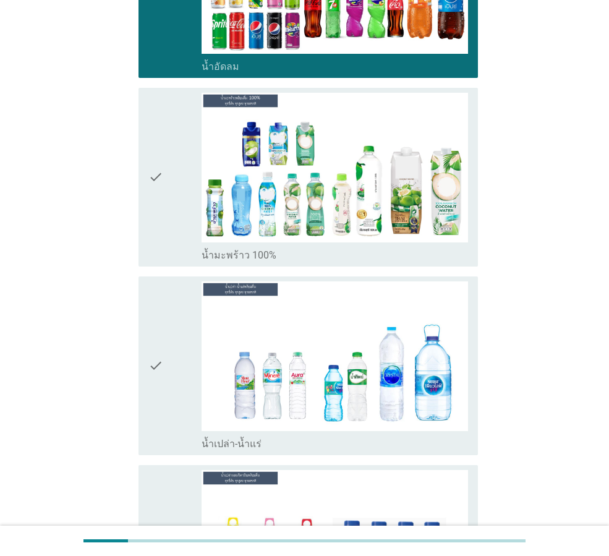
click at [168, 344] on div "check" at bounding box center [174, 365] width 53 height 169
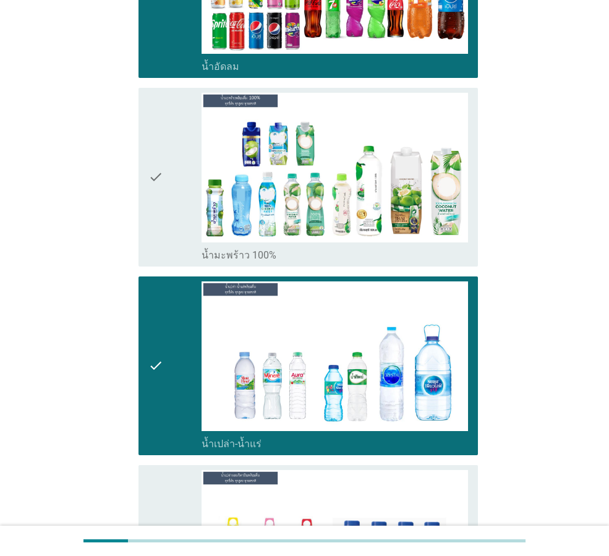
click at [176, 184] on div "check" at bounding box center [174, 177] width 53 height 169
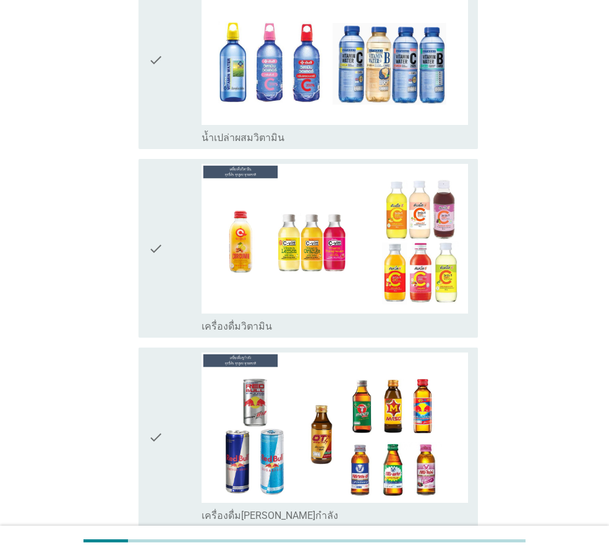
click at [164, 250] on div "check" at bounding box center [174, 248] width 53 height 169
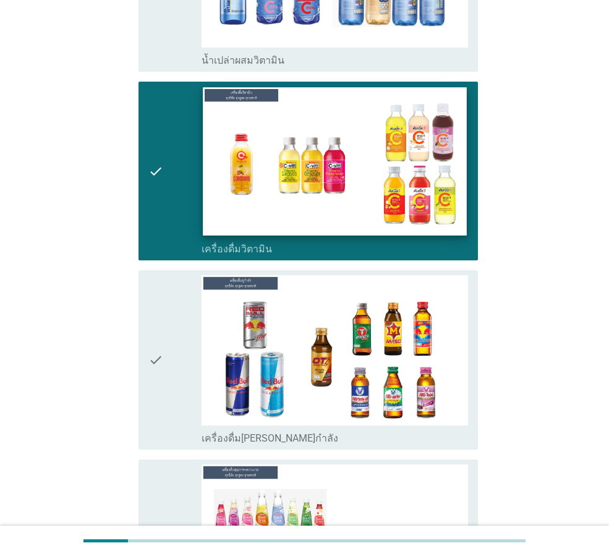
scroll to position [2040, 0]
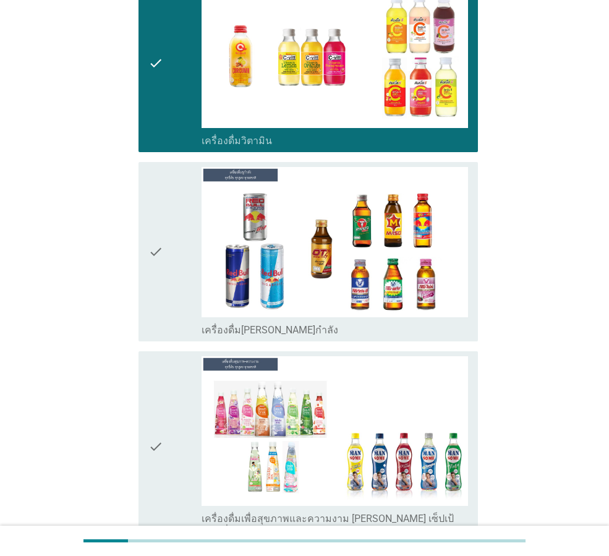
click at [175, 271] on div "check" at bounding box center [174, 251] width 53 height 169
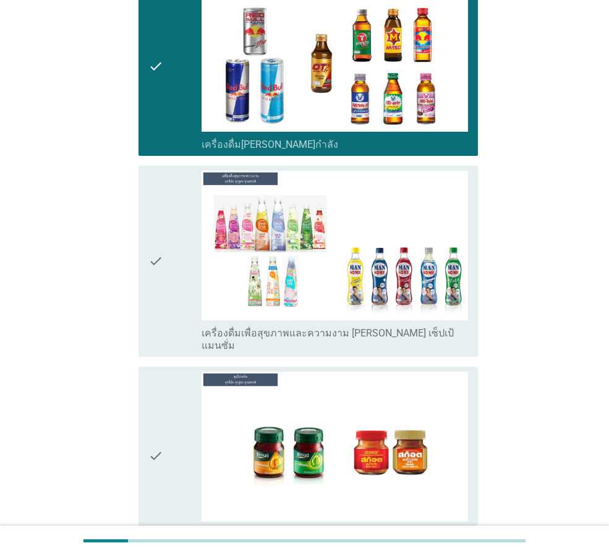
click at [168, 281] on div "check" at bounding box center [174, 261] width 53 height 181
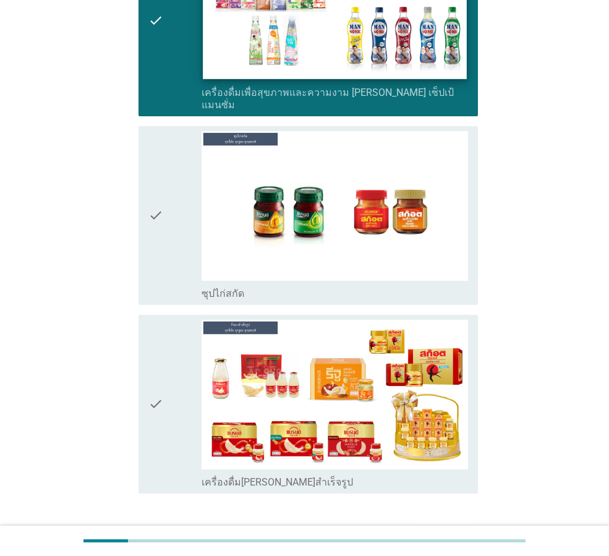
scroll to position [2536, 0]
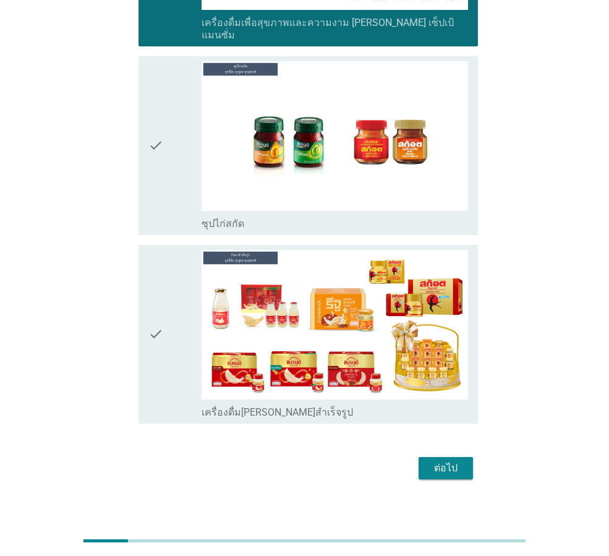
click at [446, 461] on div "ต่อไป" at bounding box center [445, 468] width 35 height 15
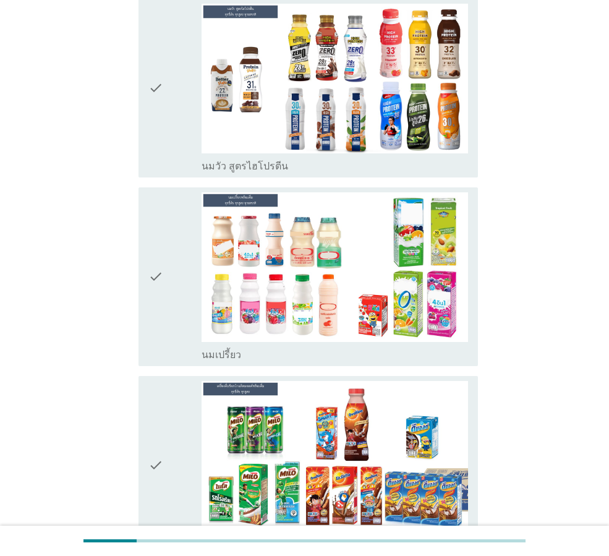
scroll to position [185, 0]
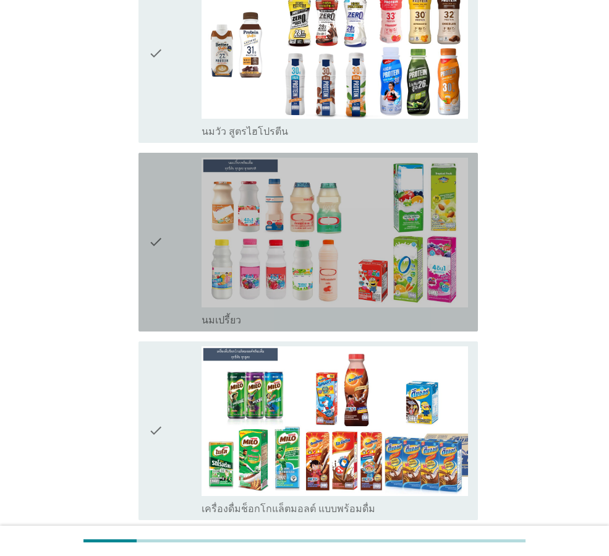
click at [173, 232] on div "check" at bounding box center [174, 242] width 53 height 169
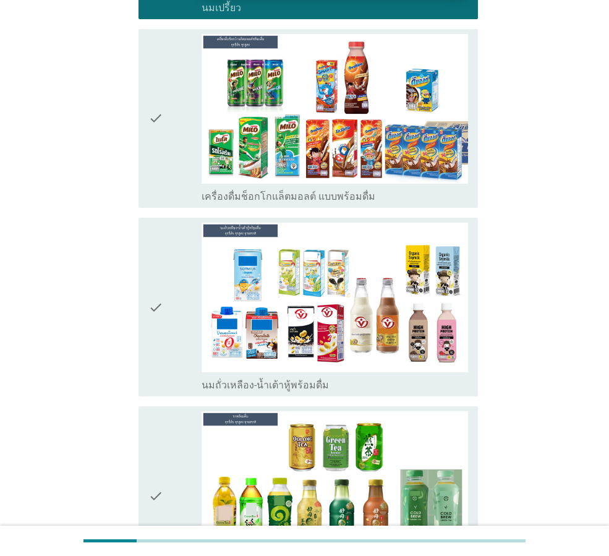
scroll to position [556, 0]
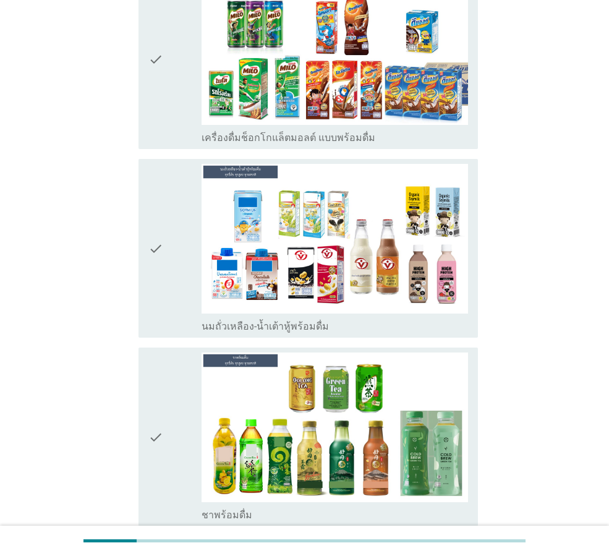
click at [163, 260] on icon "check" at bounding box center [155, 248] width 15 height 169
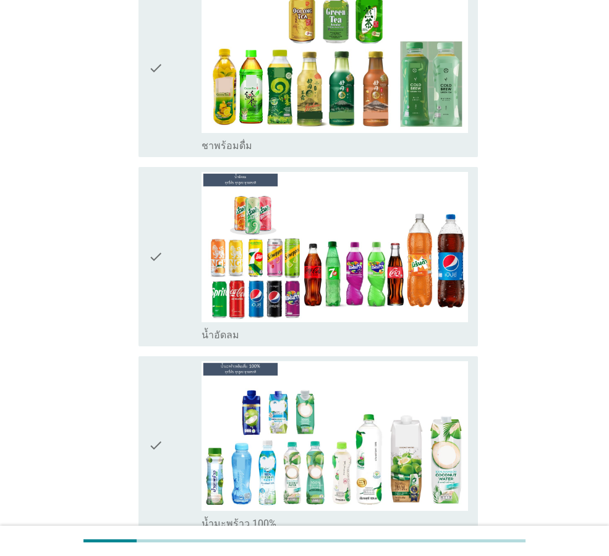
scroll to position [927, 0]
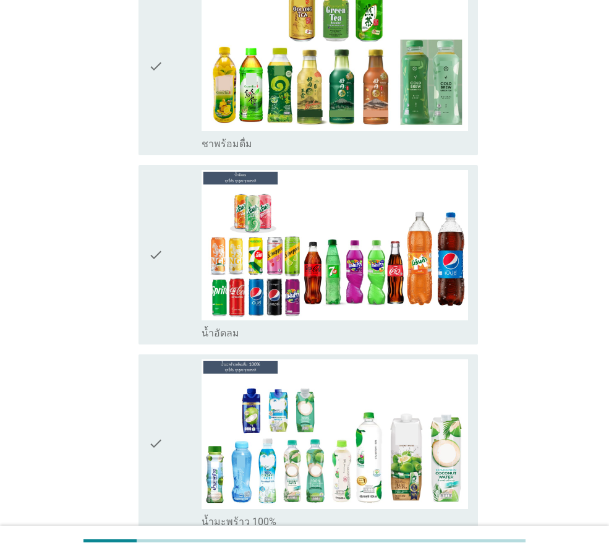
click at [174, 103] on div "check" at bounding box center [174, 65] width 53 height 169
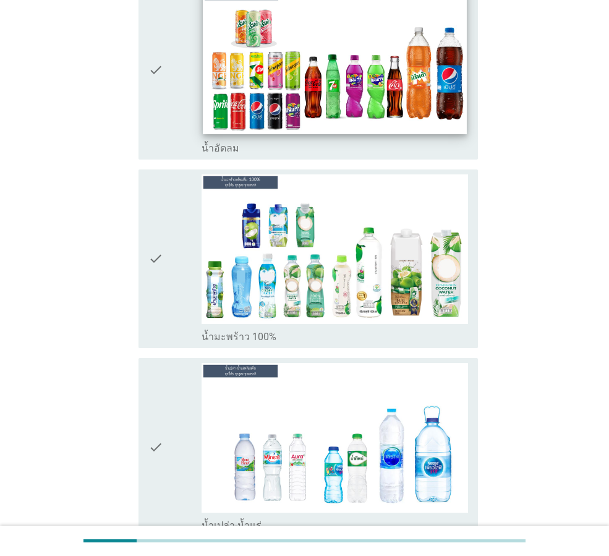
scroll to position [1113, 0]
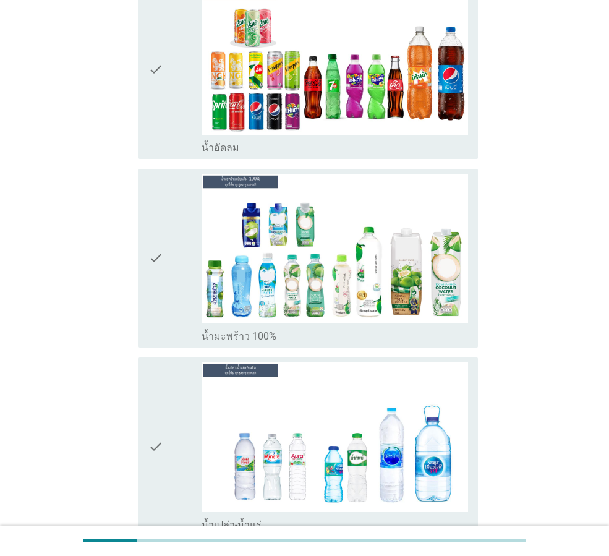
click at [172, 108] on div "check" at bounding box center [174, 69] width 53 height 169
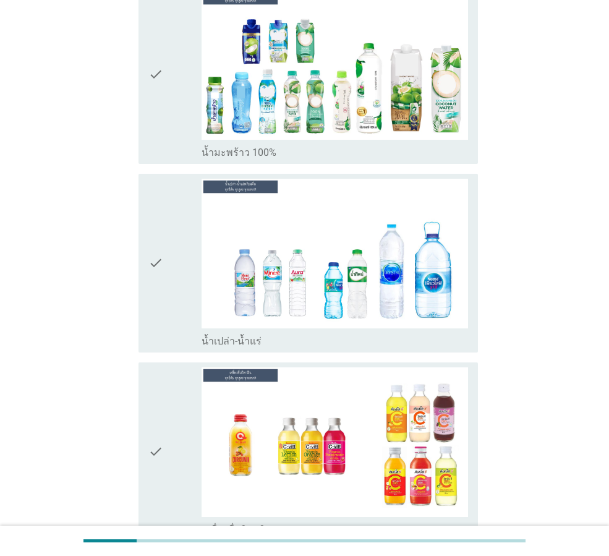
scroll to position [1298, 0]
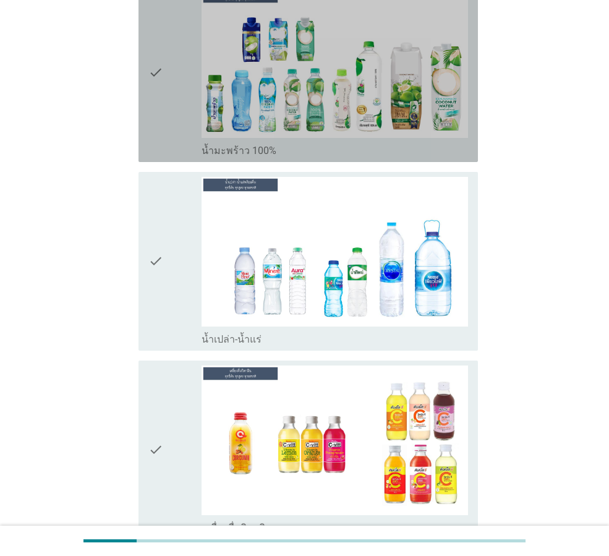
click at [164, 100] on div "check" at bounding box center [174, 72] width 53 height 169
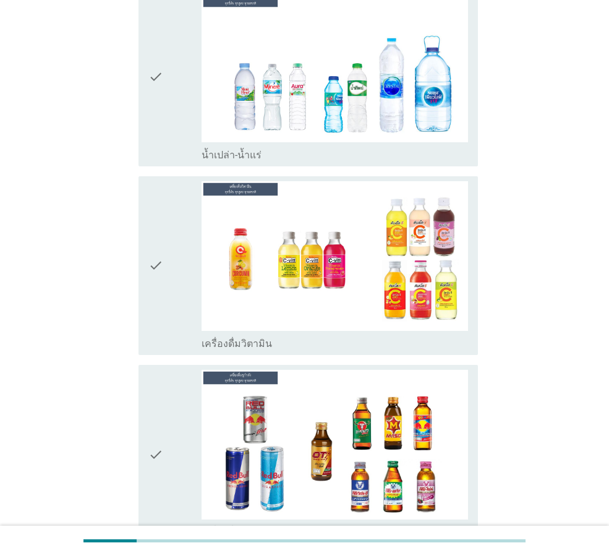
scroll to position [1484, 0]
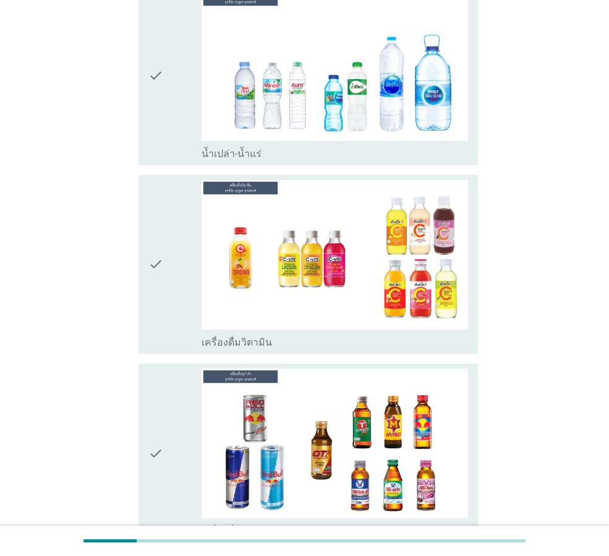
click at [168, 140] on div "check" at bounding box center [174, 75] width 53 height 169
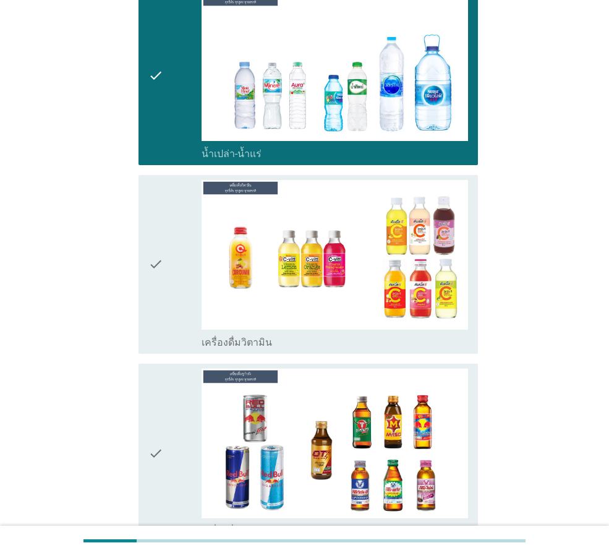
click at [176, 260] on div "check" at bounding box center [174, 264] width 53 height 169
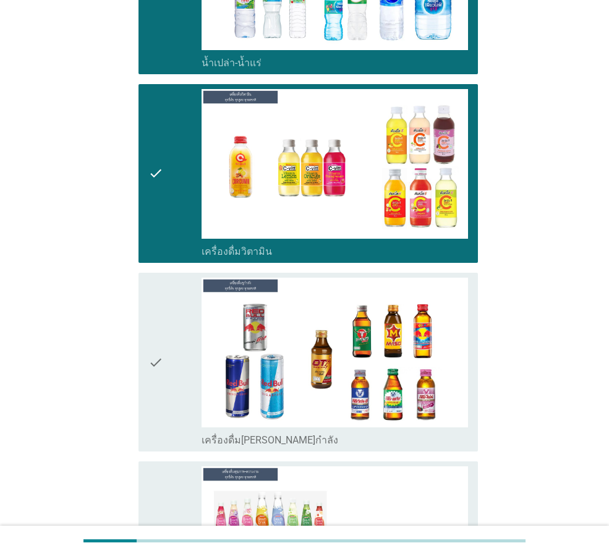
scroll to position [1669, 0]
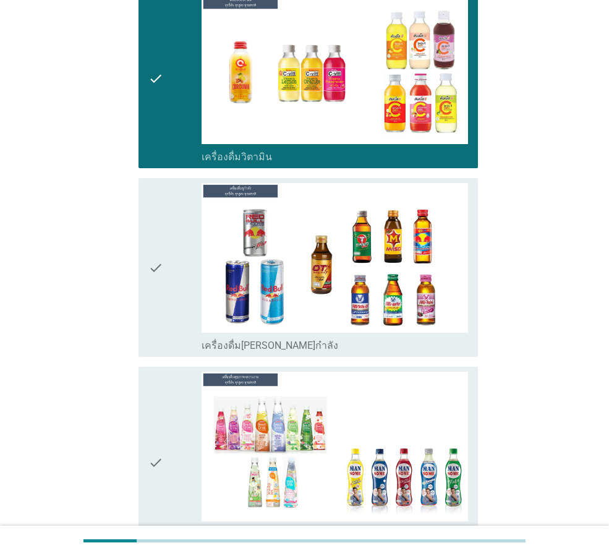
click at [175, 309] on div "check" at bounding box center [174, 267] width 53 height 169
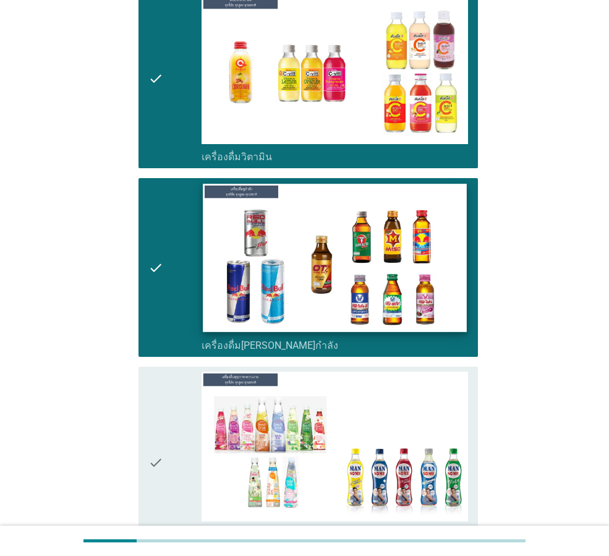
scroll to position [1838, 0]
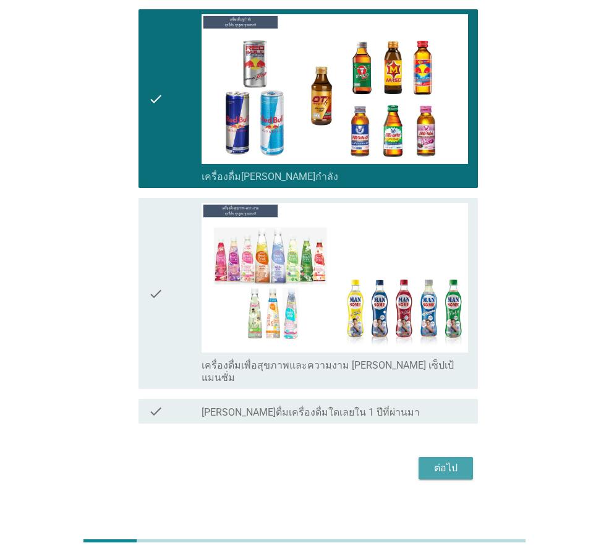
click at [437, 461] on div "ต่อไป" at bounding box center [445, 468] width 35 height 15
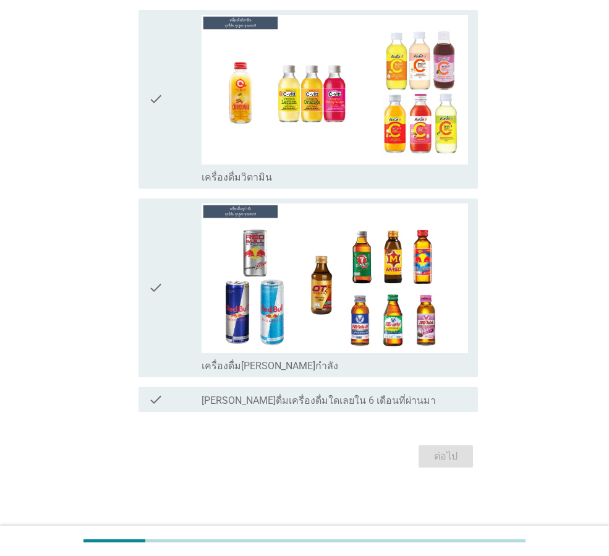
scroll to position [0, 0]
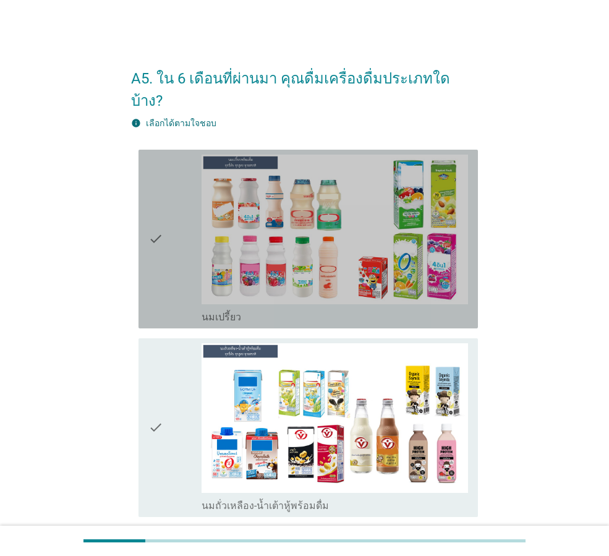
click at [168, 219] on div "check" at bounding box center [174, 239] width 53 height 169
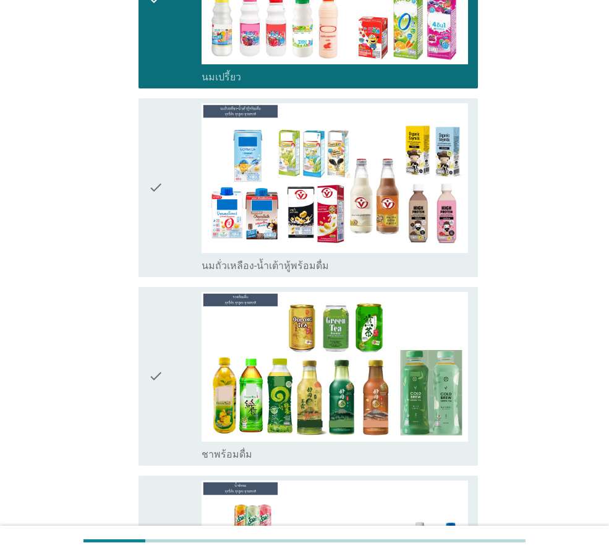
scroll to position [247, 0]
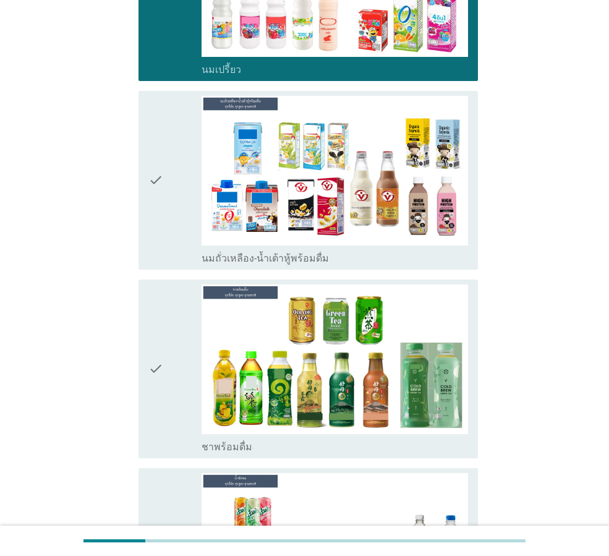
click at [160, 203] on icon "check" at bounding box center [155, 180] width 15 height 169
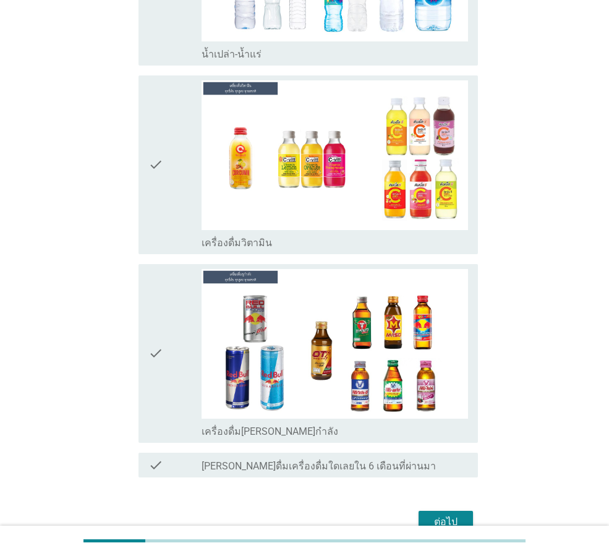
scroll to position [1250, 0]
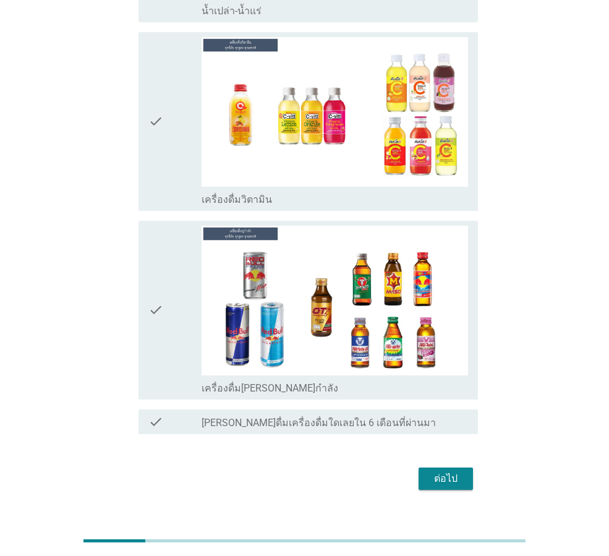
click at [449, 471] on div "ต่อไป" at bounding box center [445, 478] width 35 height 15
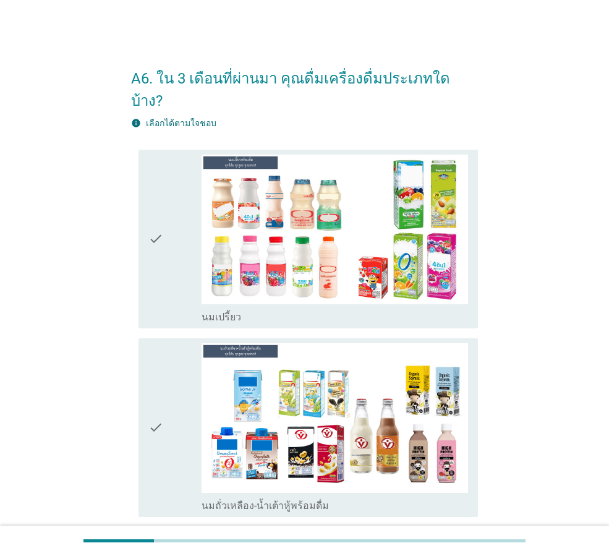
click at [173, 237] on div "check" at bounding box center [174, 239] width 53 height 169
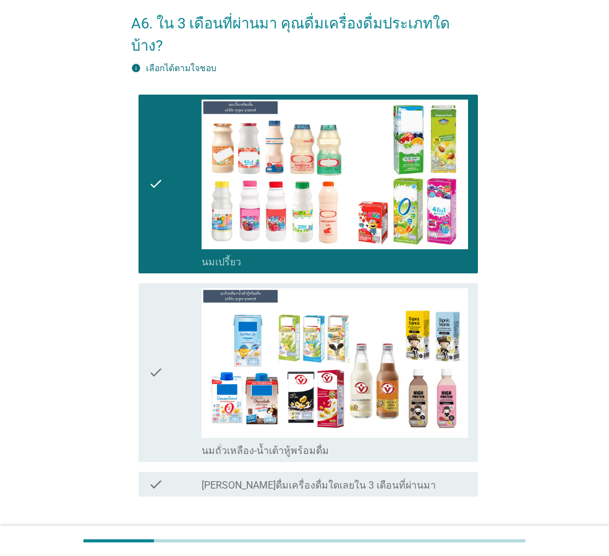
scroll to position [117, 0]
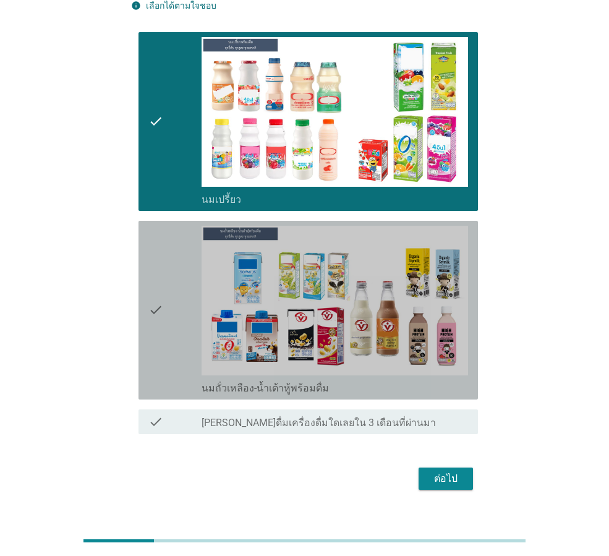
click at [170, 267] on div "check" at bounding box center [174, 310] width 53 height 169
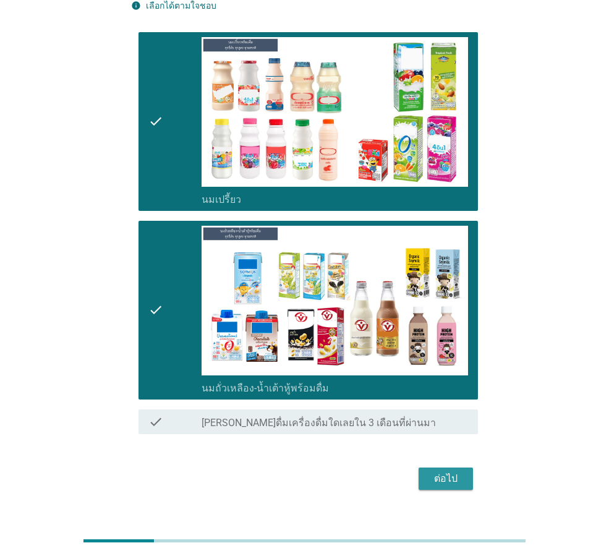
click at [449, 471] on div "ต่อไป" at bounding box center [445, 478] width 35 height 15
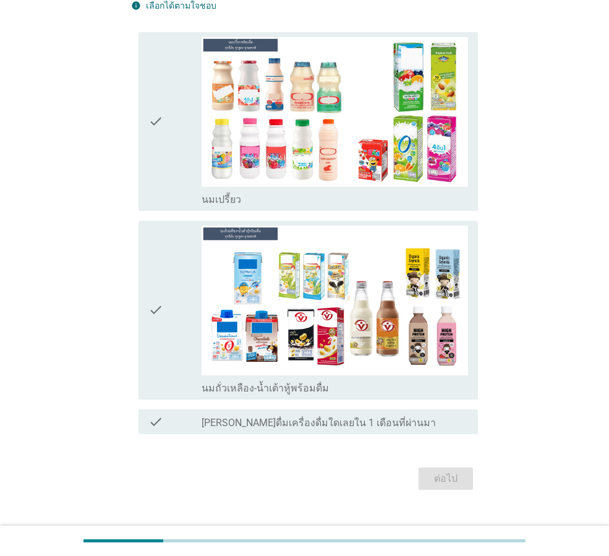
scroll to position [0, 0]
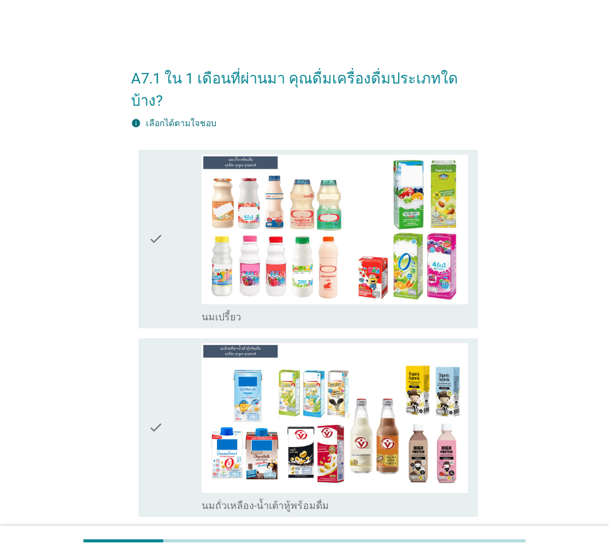
click at [186, 238] on div "check" at bounding box center [174, 239] width 53 height 169
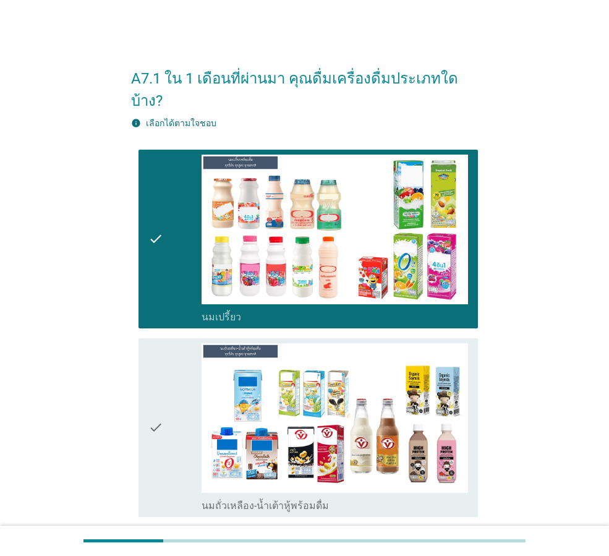
click at [168, 418] on div "check" at bounding box center [174, 427] width 53 height 169
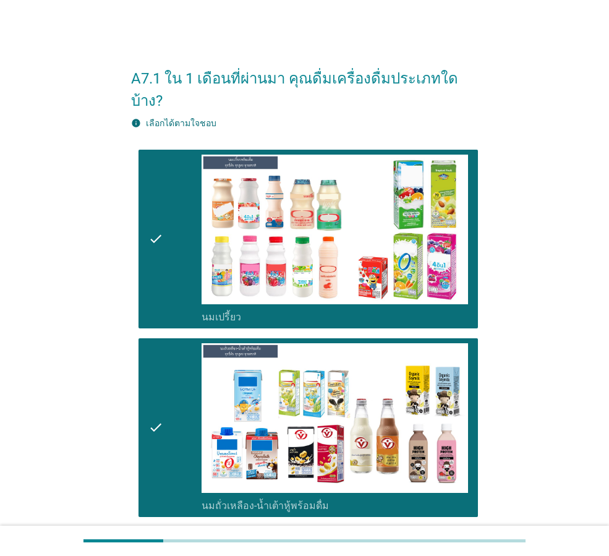
scroll to position [117, 0]
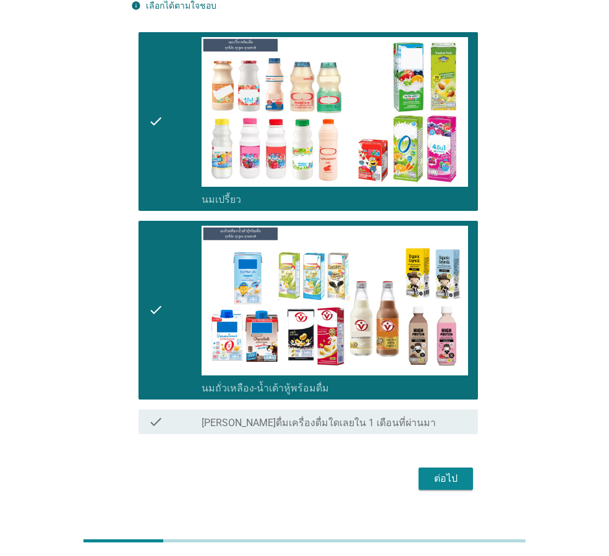
click at [449, 471] on div "ต่อไป" at bounding box center [445, 478] width 35 height 15
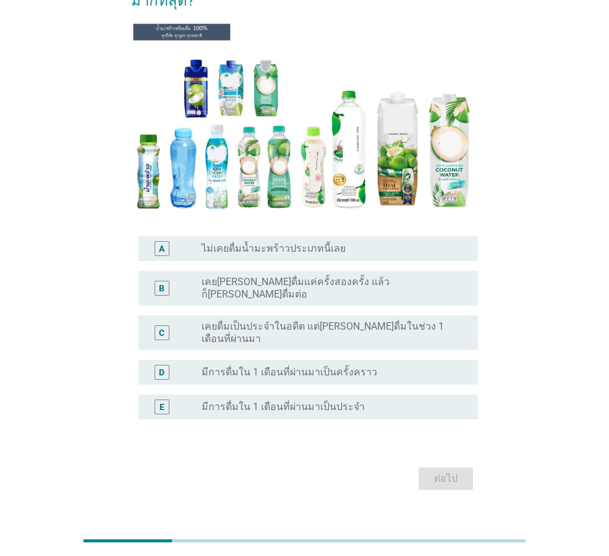
scroll to position [125, 0]
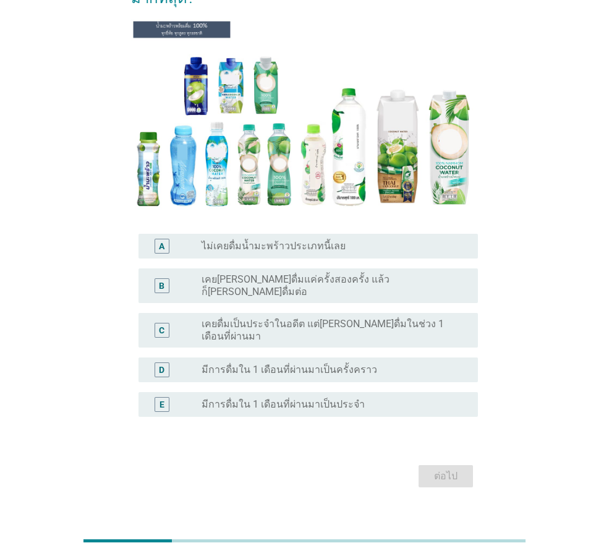
click at [299, 283] on label "เคย[PERSON_NAME]ดื่มแค่ครั้งสองครั้ง แล้วก็[PERSON_NAME]ดื่มต่อ" at bounding box center [330, 285] width 257 height 25
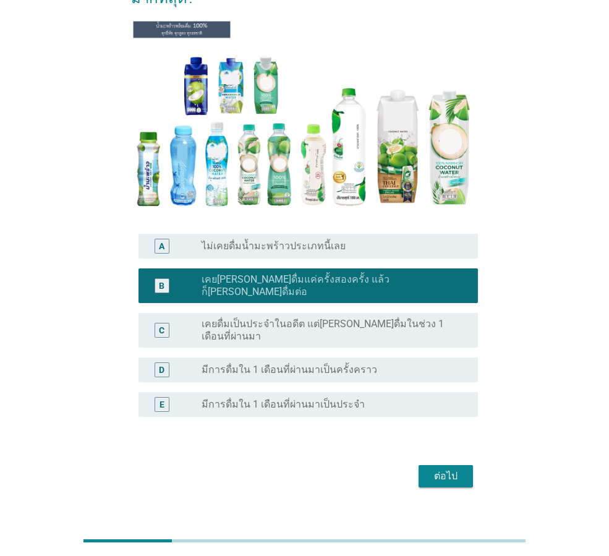
click at [451, 469] on div "ต่อไป" at bounding box center [445, 476] width 35 height 15
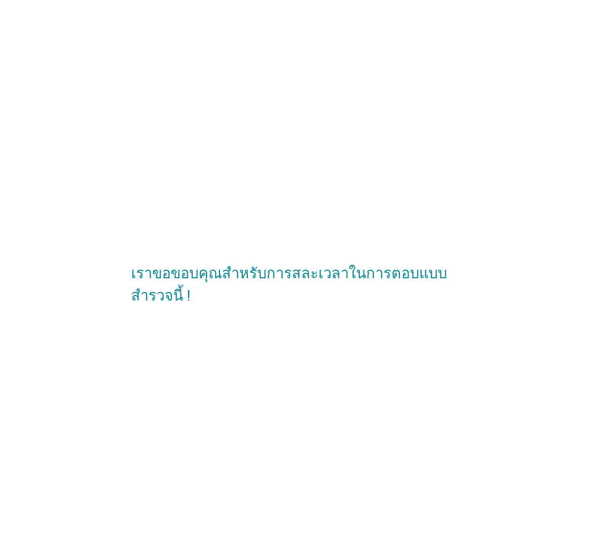
scroll to position [0, 0]
